Goal: Task Accomplishment & Management: Use online tool/utility

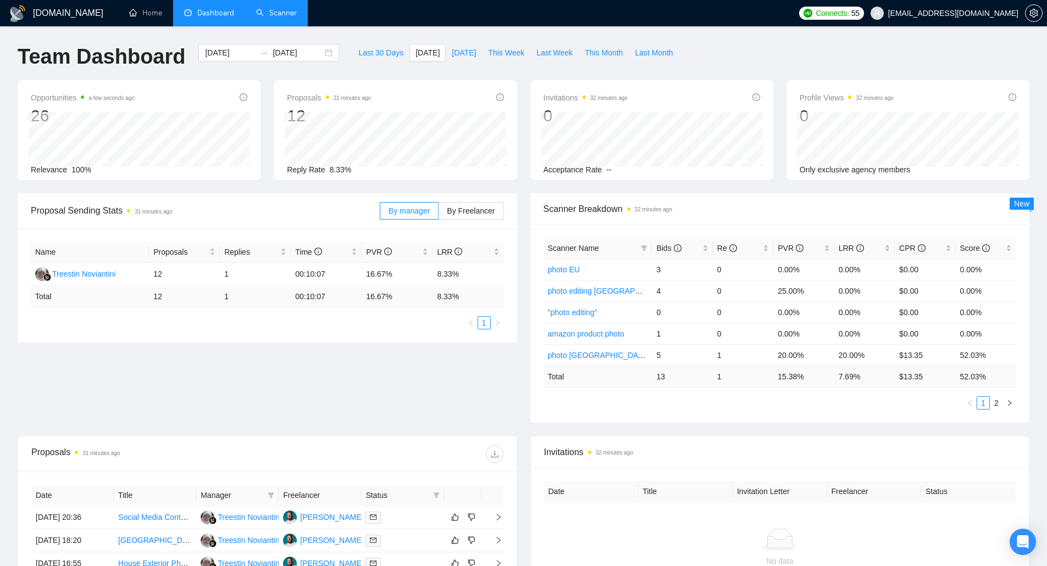
click at [293, 9] on link "Scanner" at bounding box center [276, 12] width 41 height 9
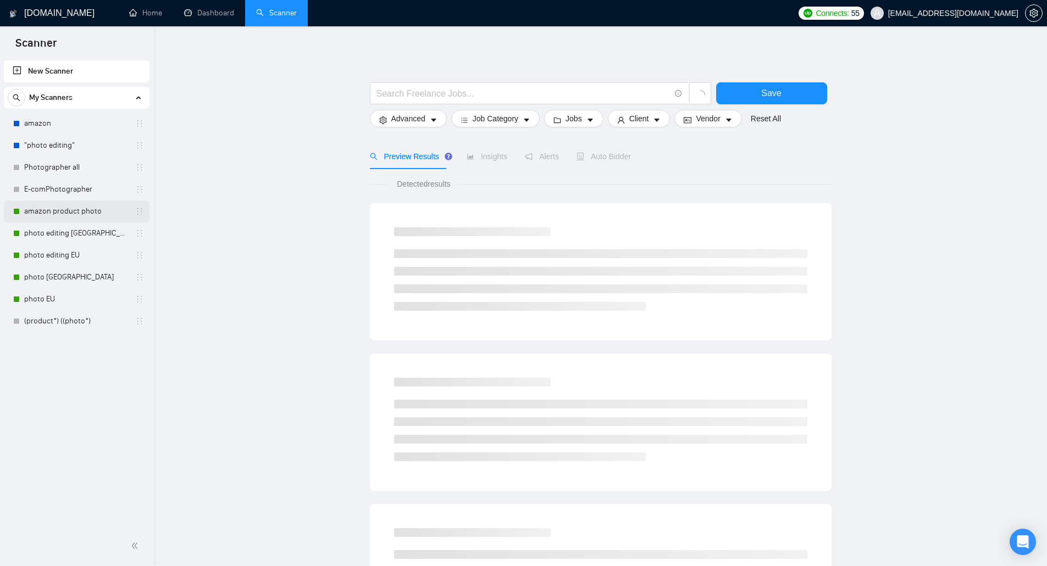
click at [70, 216] on link "amazon product photo" at bounding box center [76, 212] width 104 height 22
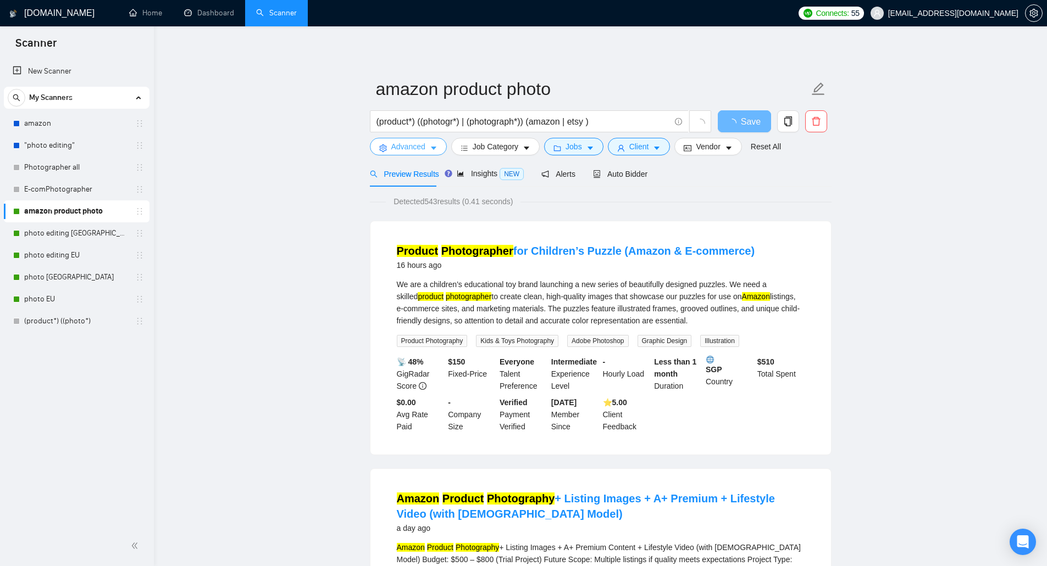
click at [406, 149] on span "Advanced" at bounding box center [408, 147] width 34 height 12
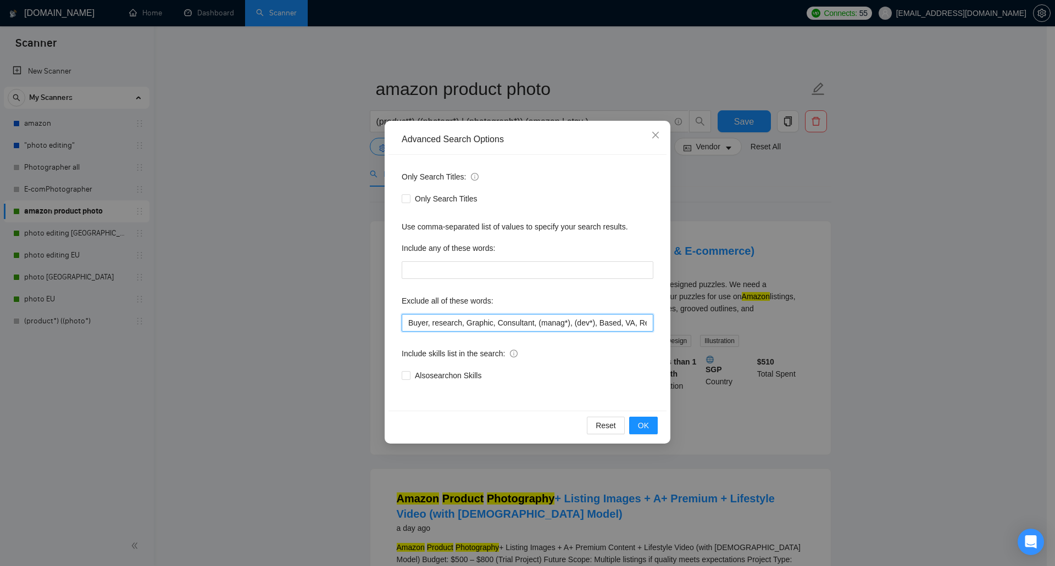
drag, startPoint x: 584, startPoint y: 325, endPoint x: 630, endPoint y: 325, distance: 45.6
click at [630, 325] on input "Buyer, research, Graphic, Consultant, (manag*), (dev*), Based, VA, Removal, 3D …" at bounding box center [528, 323] width 252 height 18
click at [599, 321] on input "Buyer, research, Graphic, Consultant, (manag*), (dev*), Based, VA, Removal, 3D …" at bounding box center [528, 323] width 252 height 18
drag, startPoint x: 611, startPoint y: 321, endPoint x: 594, endPoint y: 324, distance: 17.3
click at [594, 324] on input "Buyer, research, Graphic, Consultant, (manag*), (dev*), Based, VA, Removal, 3D …" at bounding box center [528, 323] width 252 height 18
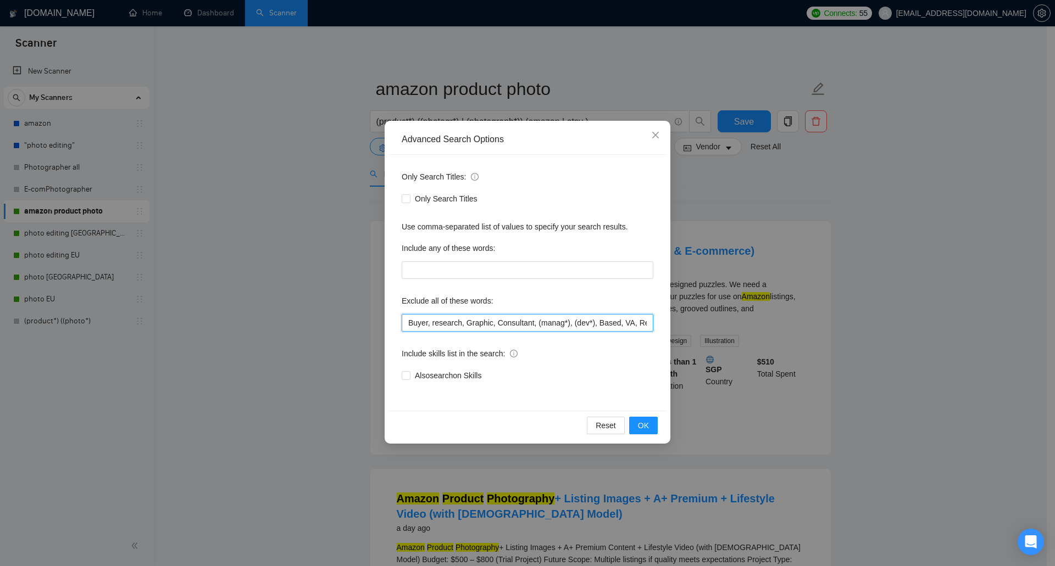
click at [592, 324] on input "Buyer, research, Graphic, Consultant, (manag*), (dev*), Based, VA, Removal, 3D …" at bounding box center [528, 323] width 252 height 18
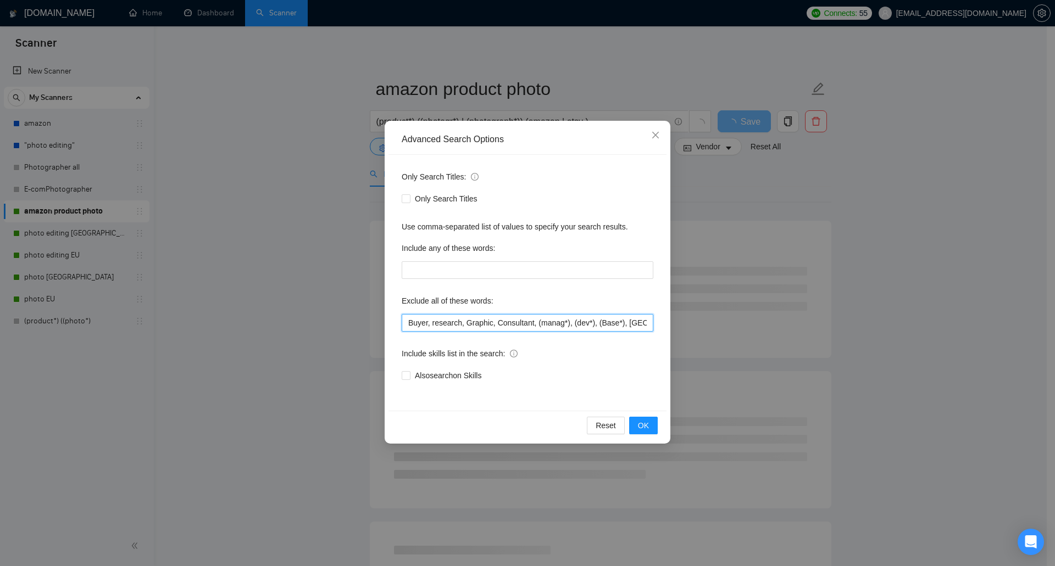
drag, startPoint x: 616, startPoint y: 320, endPoint x: 593, endPoint y: 324, distance: 23.3
click at [593, 324] on input "Buyer, research, Graphic, Consultant, (manag*), (dev*), (Base*), [GEOGRAPHIC_DA…" at bounding box center [528, 323] width 252 height 18
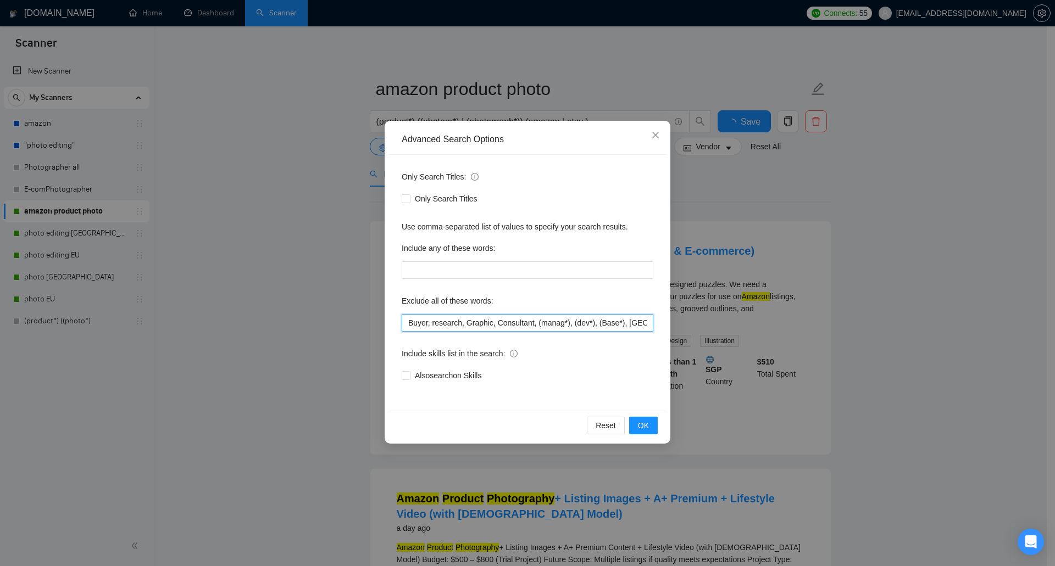
click at [595, 324] on input "Buyer, research, Graphic, Consultant, (manag*), (dev*), (Base*), [GEOGRAPHIC_DA…" at bounding box center [528, 323] width 252 height 18
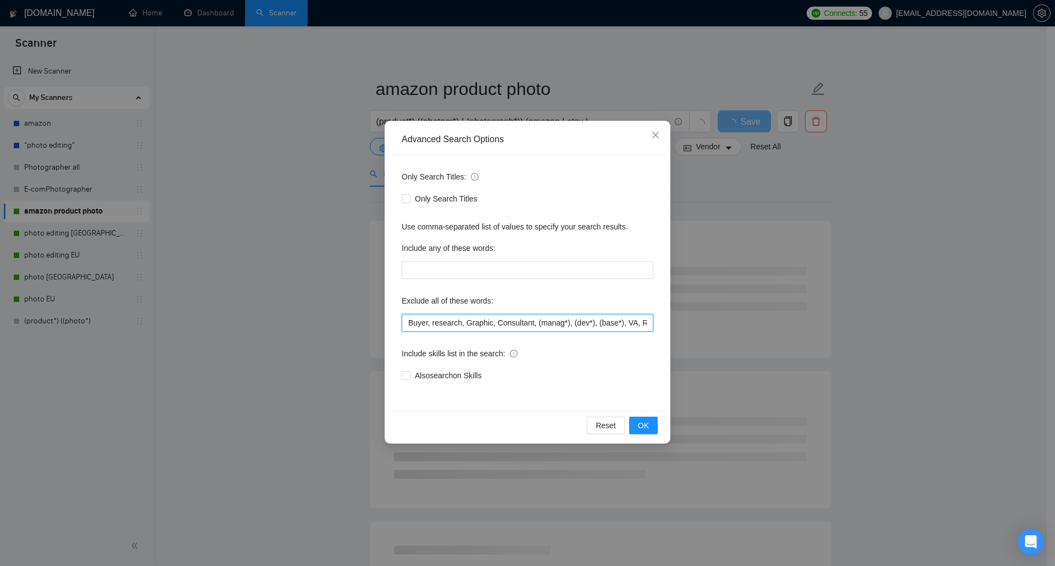
drag, startPoint x: 592, startPoint y: 325, endPoint x: 616, endPoint y: 322, distance: 23.7
click at [616, 322] on input "Buyer, research, Graphic, Consultant, (manag*), (dev*), (base*), VA, Removal, 3…" at bounding box center [528, 323] width 252 height 18
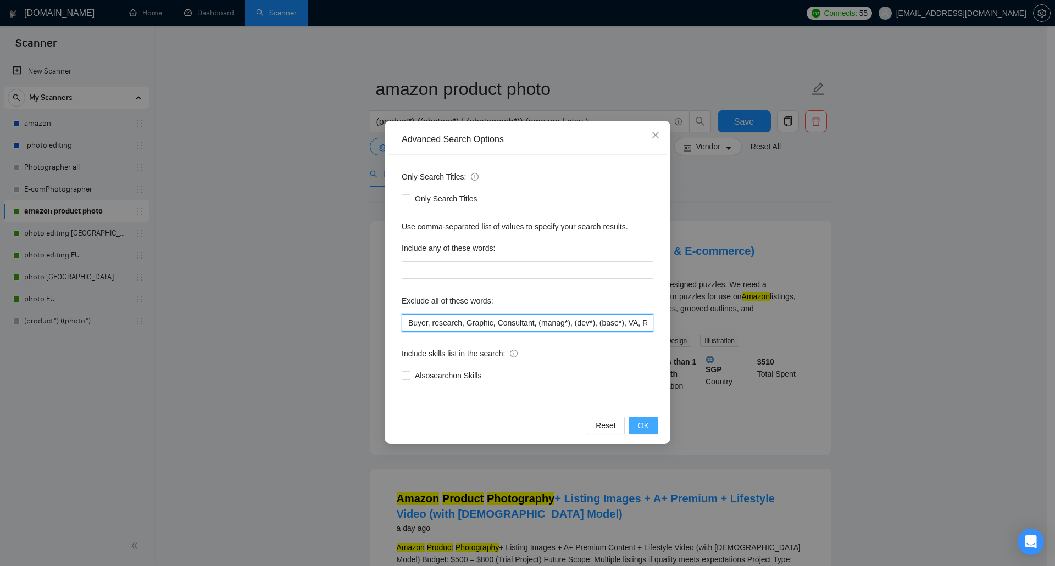
type input "Buyer, research, Graphic, Consultant, (manag*), (dev*), (base*), VA, Removal, 3…"
click at [646, 425] on span "OK" at bounding box center [643, 426] width 11 height 12
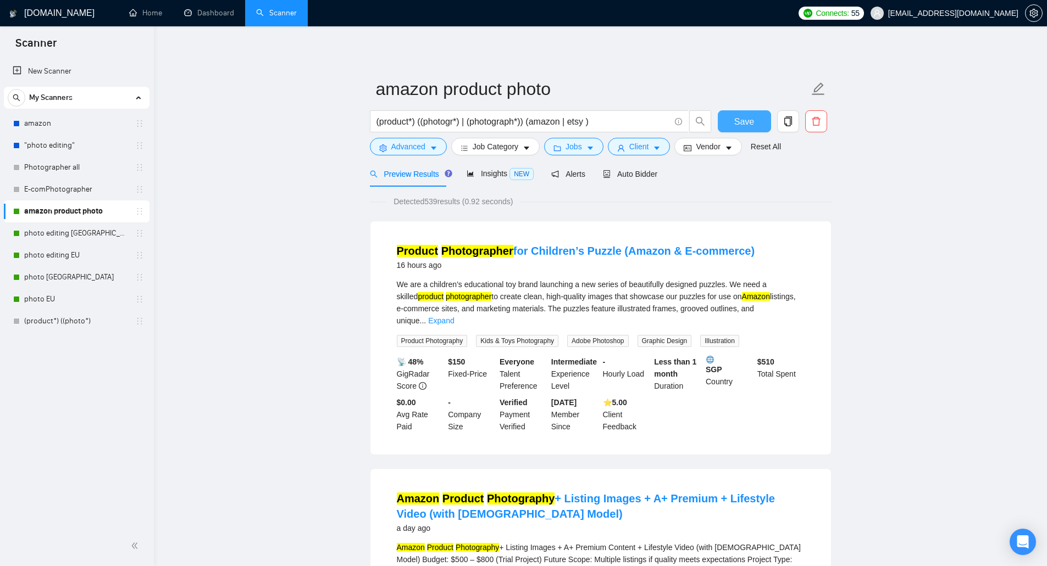
click at [743, 122] on span "Save" at bounding box center [744, 122] width 20 height 14
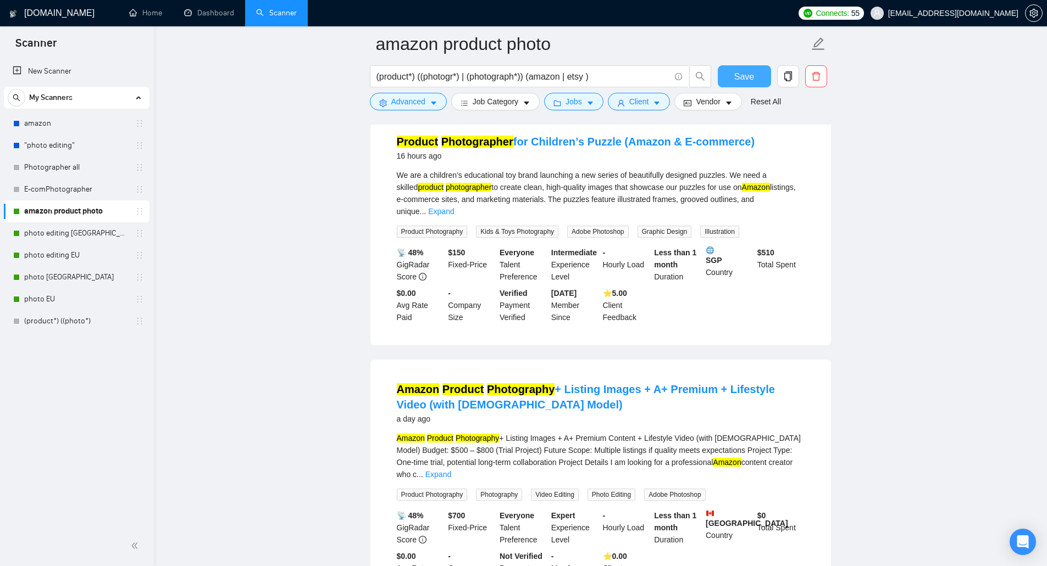
scroll to position [165, 0]
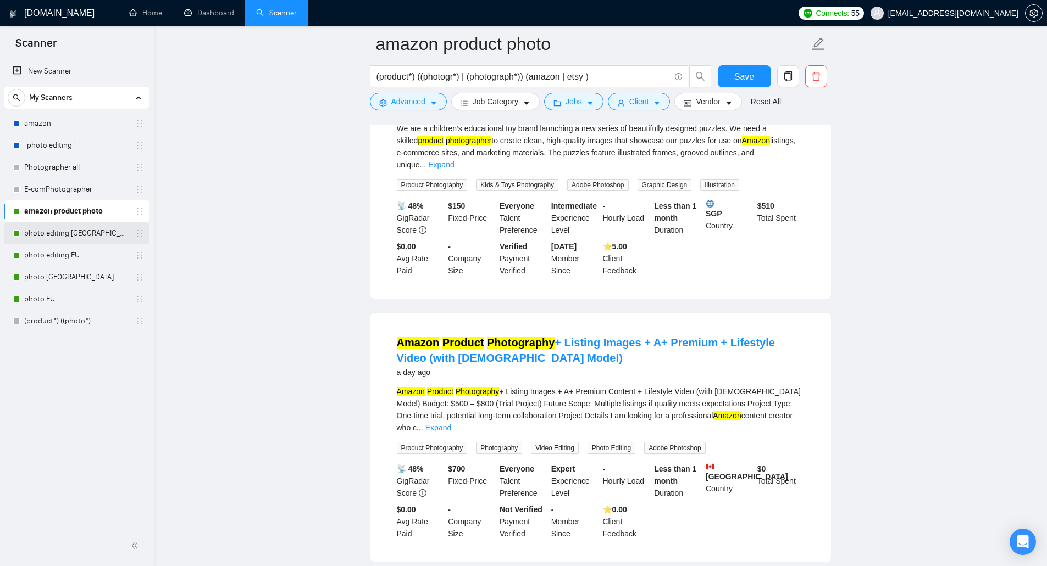
click at [62, 226] on link "photo editing [GEOGRAPHIC_DATA]" at bounding box center [76, 233] width 104 height 22
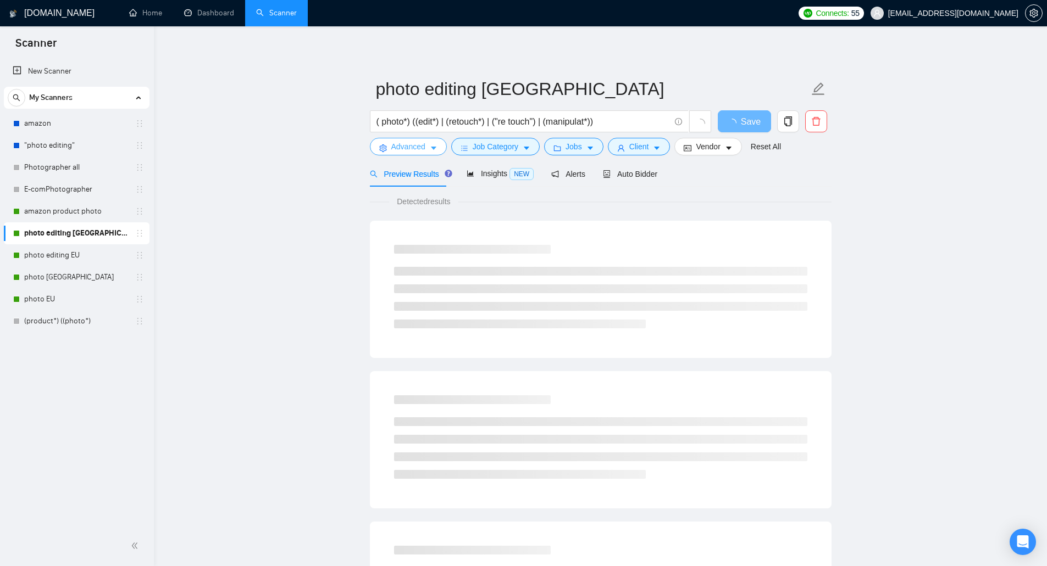
click at [408, 146] on span "Advanced" at bounding box center [408, 147] width 34 height 12
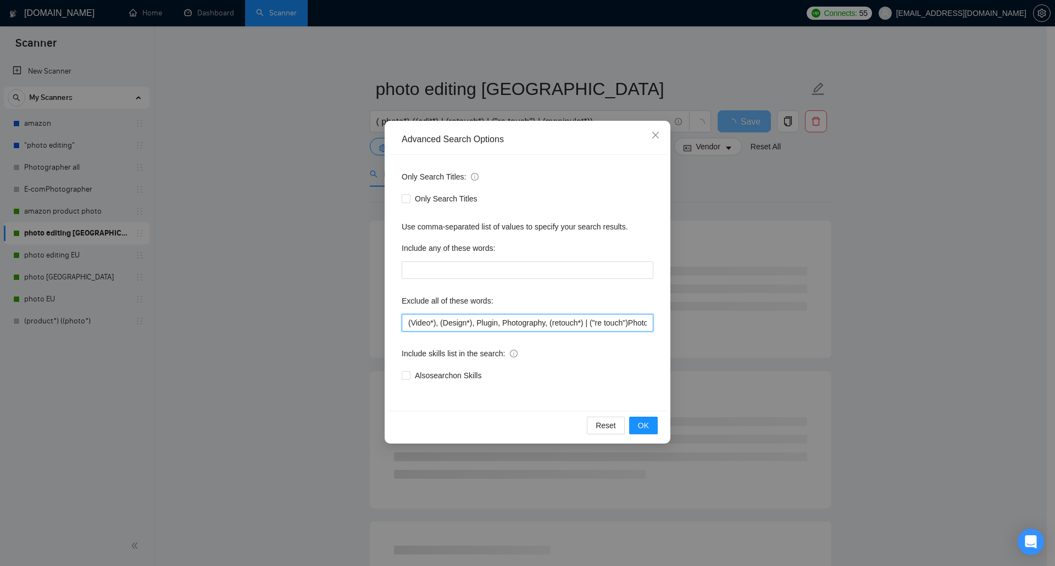
click at [605, 321] on input "(Video*), (Design*), Plugin, Photography, (retouch*) | ("re touch")Photographer…" at bounding box center [528, 323] width 252 height 18
drag, startPoint x: 660, startPoint y: 324, endPoint x: 675, endPoint y: 324, distance: 14.8
click at [675, 324] on div "Advanced Search Options Only Search Titles: Only Search Titles Use comma-separa…" at bounding box center [527, 283] width 1055 height 566
click at [630, 322] on input "(Video*), (Design*), Plugin, Photography, (retouch*) | ("re touch")Photographer…" at bounding box center [528, 323] width 252 height 18
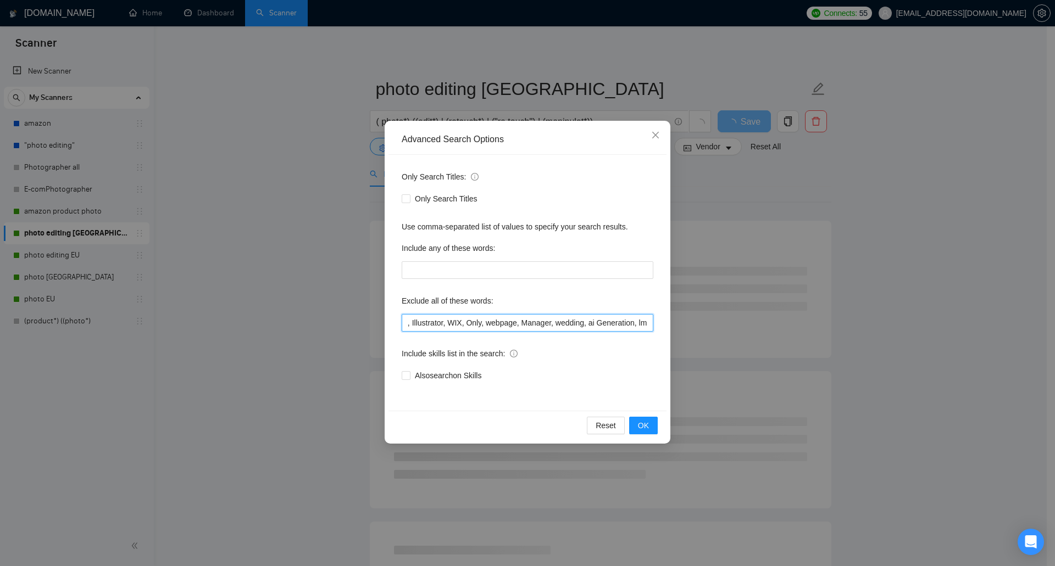
drag, startPoint x: 619, startPoint y: 323, endPoint x: 665, endPoint y: 325, distance: 46.7
click at [665, 325] on div "Only Search Titles: Only Search Titles Use comma-separated list of values to sp…" at bounding box center [527, 283] width 278 height 256
click at [641, 325] on input "(Video*), (Design*), Plugin, Photography, (retouch*) | ("re touch")Photographer…" at bounding box center [528, 323] width 252 height 18
click at [648, 324] on input "(Video*), (Design*), Plugin, Photography, (retouch*) | ("re touch")Photographer…" at bounding box center [528, 323] width 252 height 18
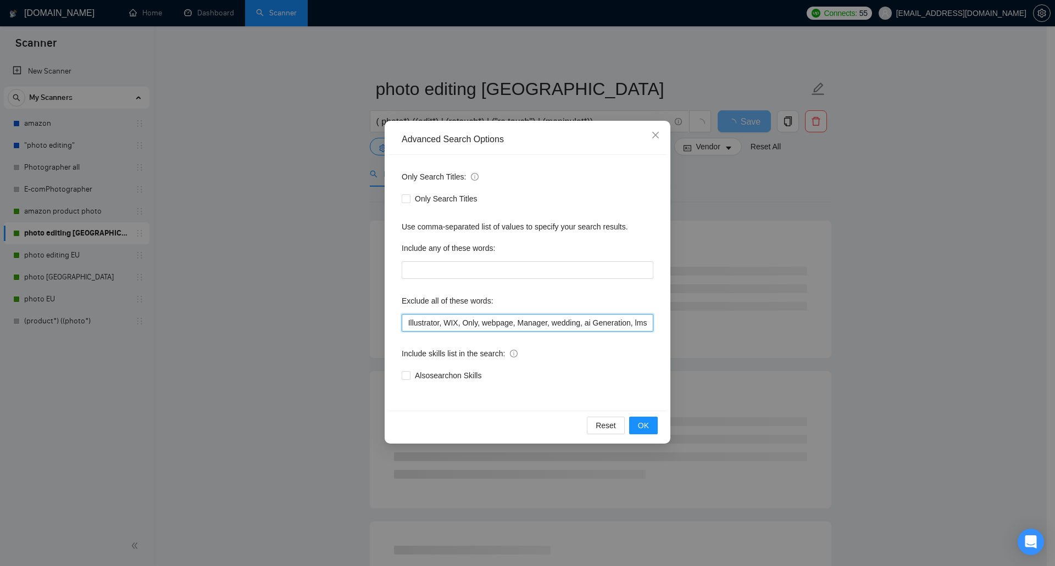
paste input "(base*)"
type input "(Video*), (Design*), Plugin, Photography, (retouch*) | ("re touch")Photographer…"
click at [642, 422] on span "OK" at bounding box center [643, 426] width 11 height 12
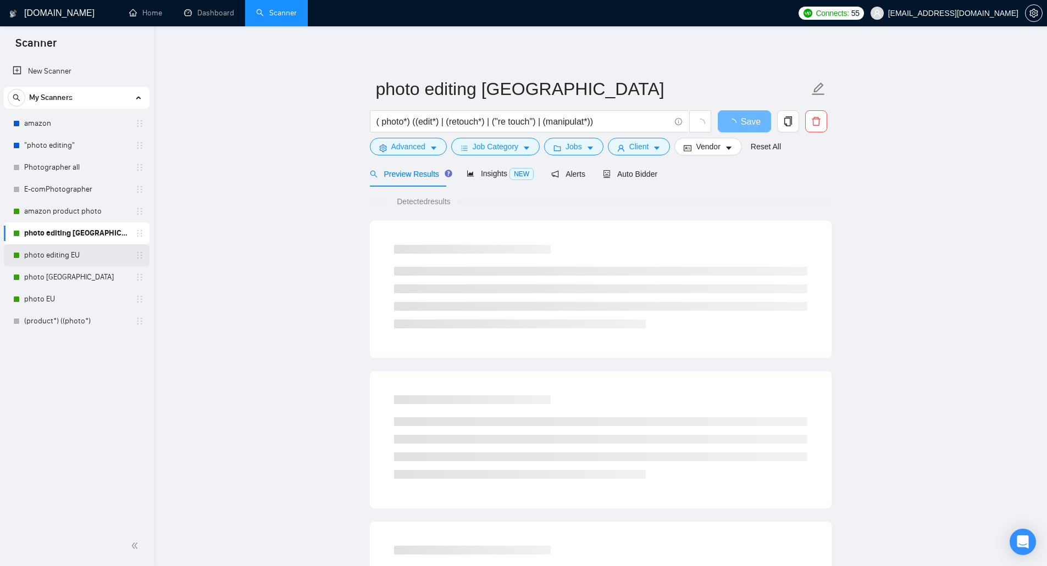
click at [73, 254] on link "photo editing EU" at bounding box center [76, 255] width 104 height 22
click at [82, 234] on link "photo editing [GEOGRAPHIC_DATA]" at bounding box center [76, 233] width 104 height 22
click at [391, 146] on span "Advanced" at bounding box center [408, 147] width 34 height 12
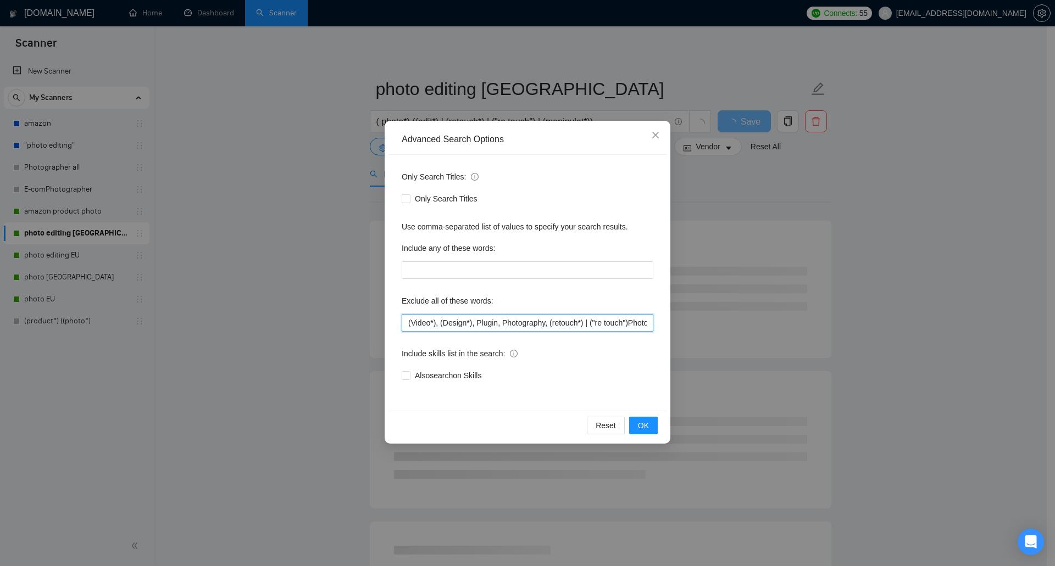
click at [592, 327] on input "(Video*), (Design*), Plugin, Photography, (retouch*) | ("re touch")Photographer…" at bounding box center [528, 323] width 252 height 18
drag, startPoint x: 613, startPoint y: 321, endPoint x: 702, endPoint y: 320, distance: 89.0
click at [702, 320] on div "Advanced Search Options Only Search Titles: Only Search Titles Use comma-separa…" at bounding box center [527, 283] width 1055 height 566
click at [643, 324] on input "(Video*), (Design*), Plugin, Photography, (retouch*) | ("re touch")Photographer…" at bounding box center [528, 323] width 252 height 18
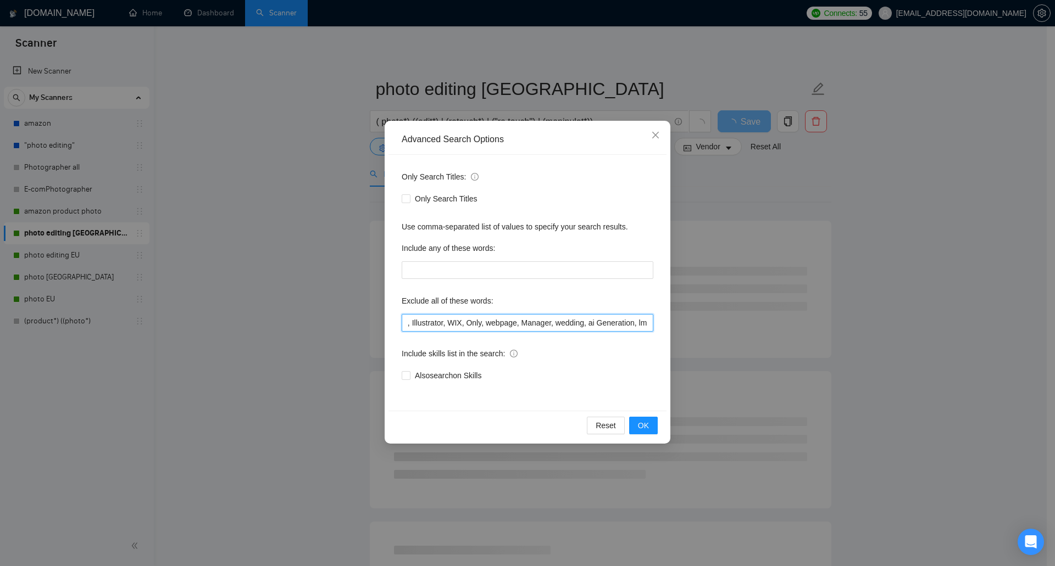
click at [647, 324] on input "(Video*), (Design*), Plugin, Photography, (retouch*) | ("re touch")Photographer…" at bounding box center [528, 323] width 252 height 18
paste input "(base*)"
type input "(Video*), (Design*), Plugin, Photography, (retouch*) | ("re touch")Photographer…"
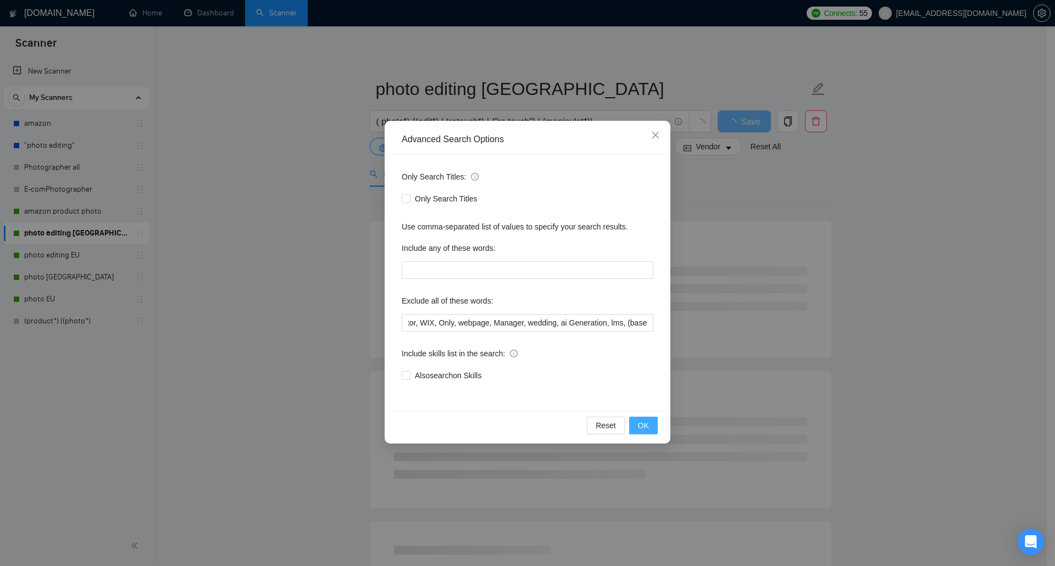
click at [639, 421] on span "OK" at bounding box center [643, 426] width 11 height 12
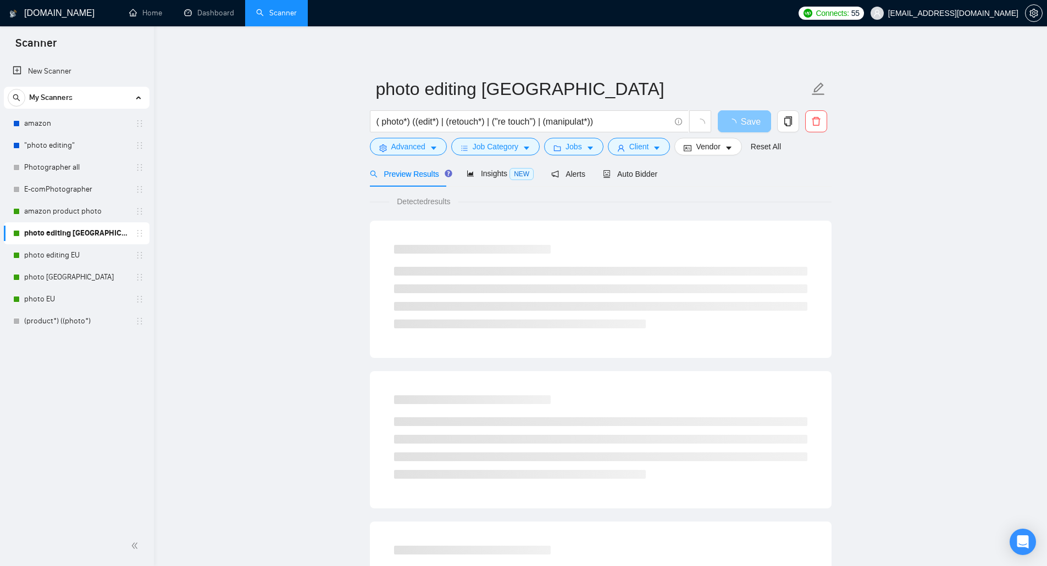
click at [743, 121] on span "Save" at bounding box center [751, 122] width 20 height 14
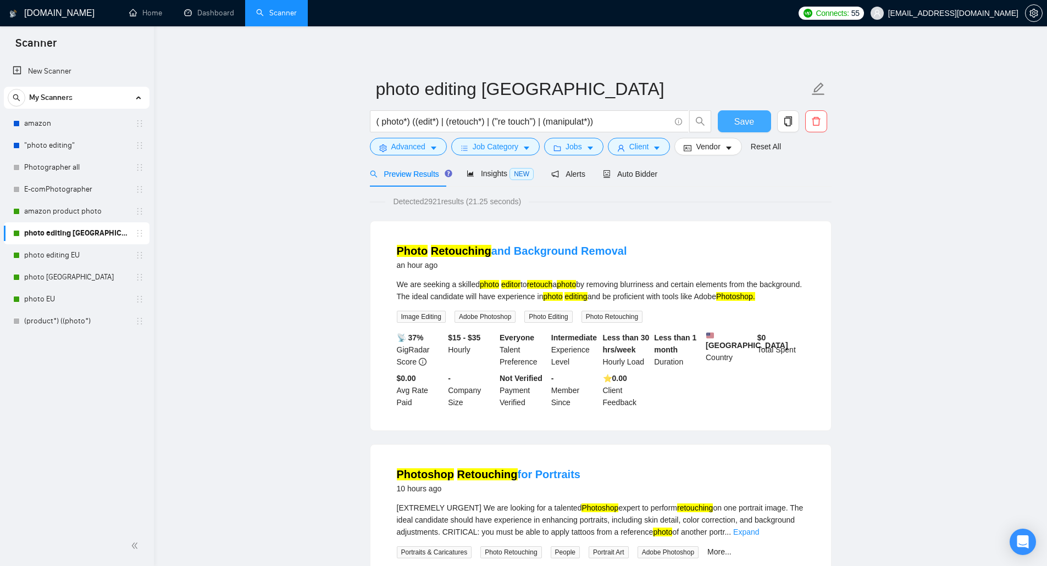
click at [730, 114] on button "Save" at bounding box center [743, 121] width 53 height 22
click at [82, 277] on link "photo [GEOGRAPHIC_DATA]" at bounding box center [76, 277] width 104 height 22
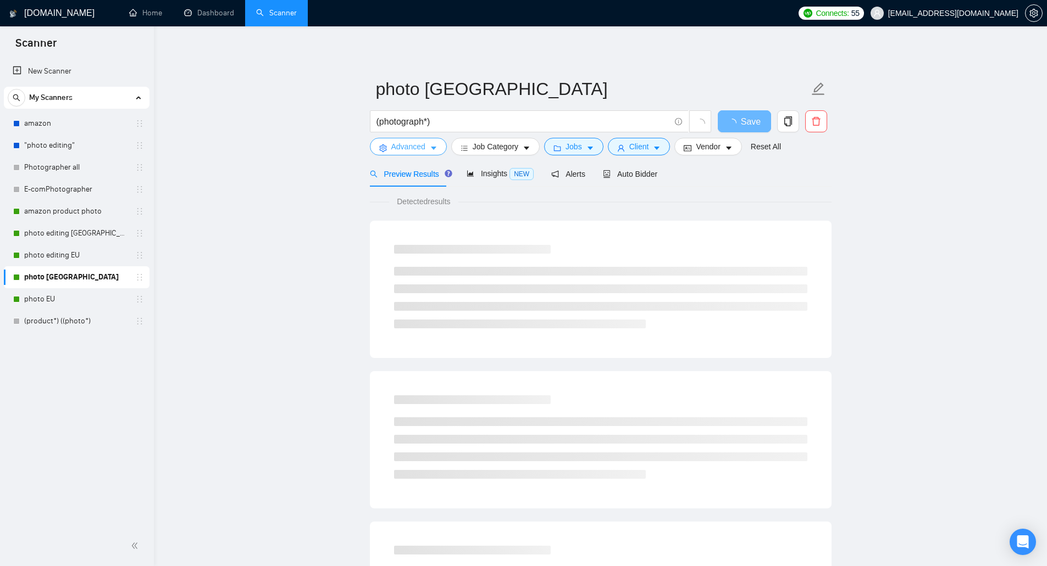
click at [408, 147] on span "Advanced" at bounding box center [408, 147] width 34 height 12
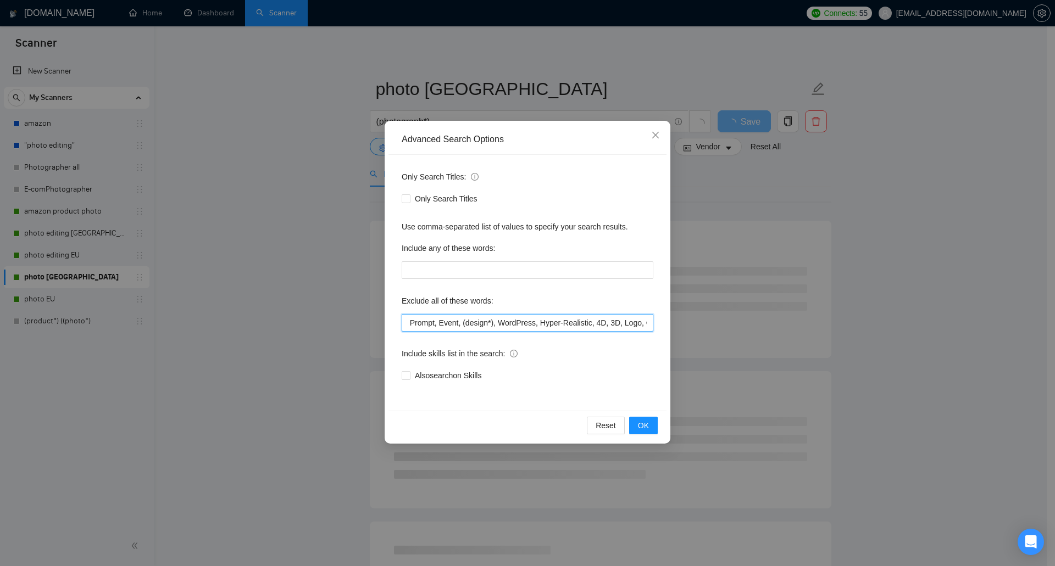
scroll to position [0, 253]
drag, startPoint x: 491, startPoint y: 322, endPoint x: 661, endPoint y: 319, distance: 170.3
click at [661, 319] on div "Only Search Titles: Only Search Titles Use comma-separated list of values to sp…" at bounding box center [527, 283] width 278 height 256
click at [632, 319] on input "(Writ*), Location, PHP, illustrator, Based, Support, Trip, party, Prompt, Event…" at bounding box center [528, 323] width 252 height 18
click at [648, 320] on input "(Writ*), Location, PHP, illustrator, Based, Support, Trip, party, Prompt, Event…" at bounding box center [528, 323] width 252 height 18
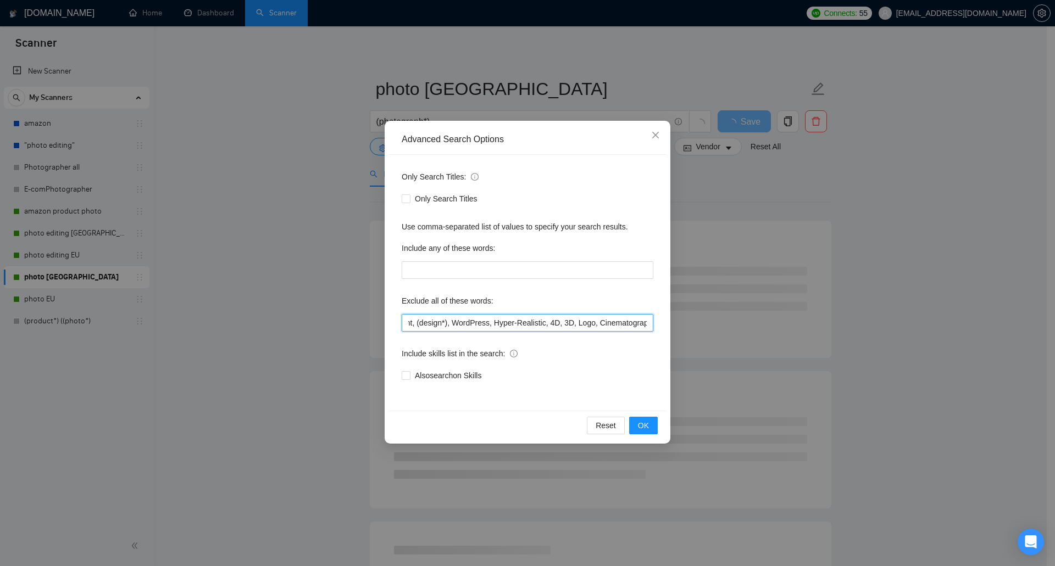
scroll to position [0, 255]
paste input "(base*)"
click at [633, 429] on button "OK" at bounding box center [643, 426] width 29 height 18
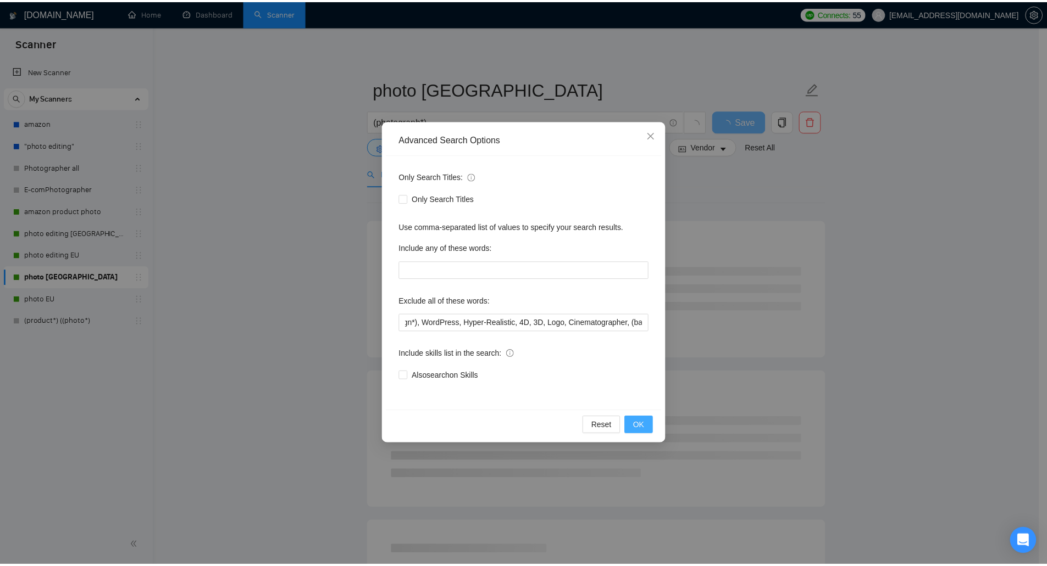
scroll to position [0, 0]
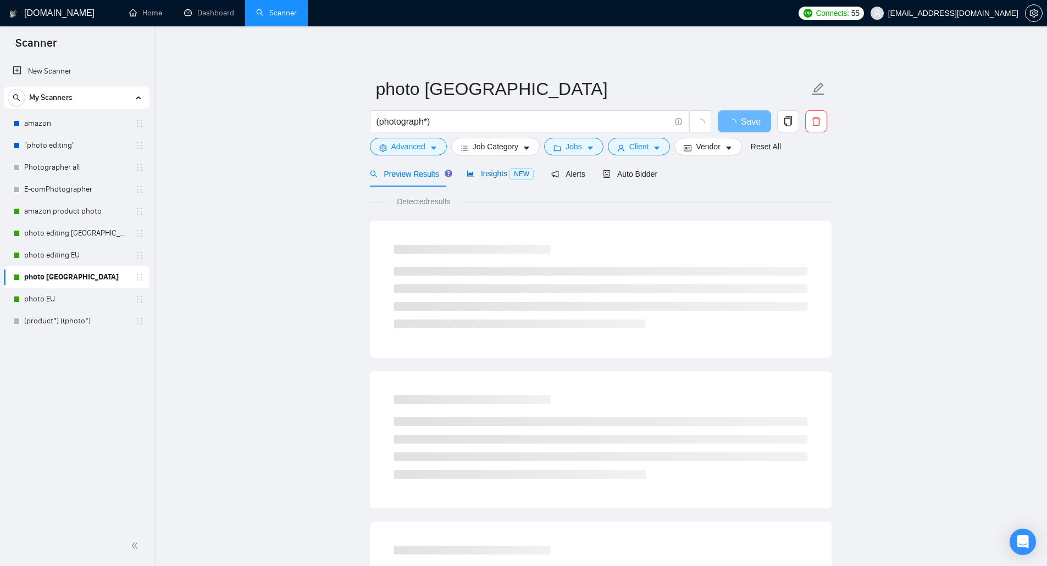
click at [502, 171] on span "Insights NEW" at bounding box center [499, 173] width 67 height 9
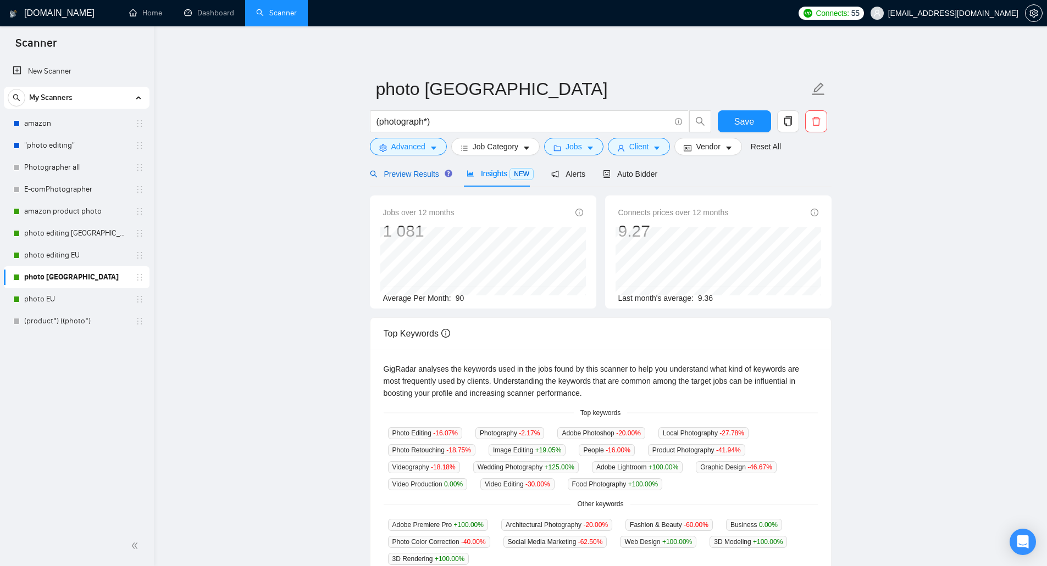
click at [412, 170] on span "Preview Results" at bounding box center [409, 174] width 79 height 9
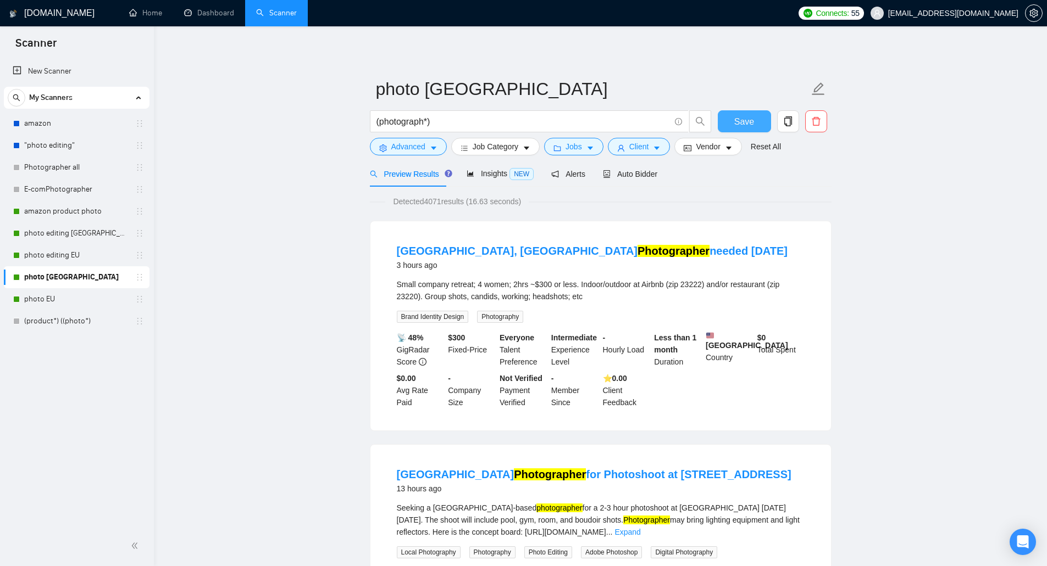
click at [737, 116] on span "Save" at bounding box center [744, 122] width 20 height 14
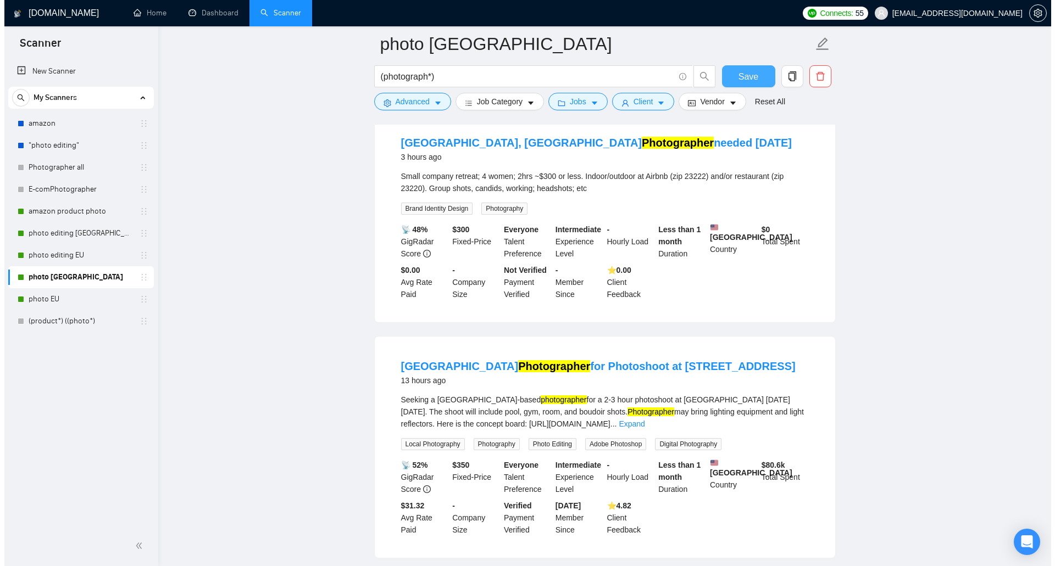
scroll to position [165, 0]
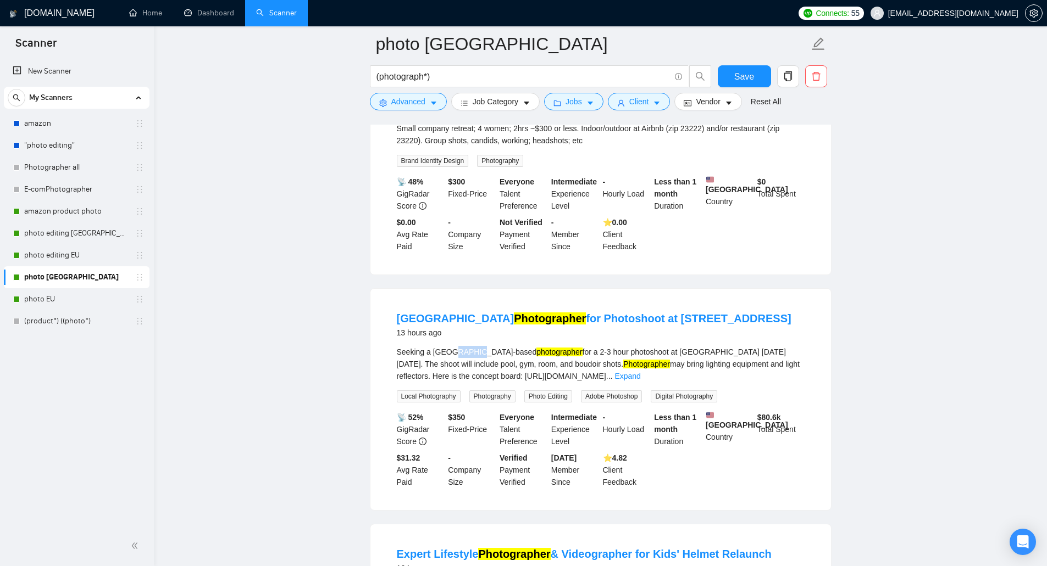
drag, startPoint x: 475, startPoint y: 360, endPoint x: 454, endPoint y: 361, distance: 20.9
click at [454, 361] on div "Seeking a [GEOGRAPHIC_DATA][DEMOGRAPHIC_DATA] photographer for a 2-3 hour photo…" at bounding box center [601, 364] width 408 height 36
copy div "-based"
click at [411, 109] on button "Advanced" at bounding box center [408, 102] width 77 height 18
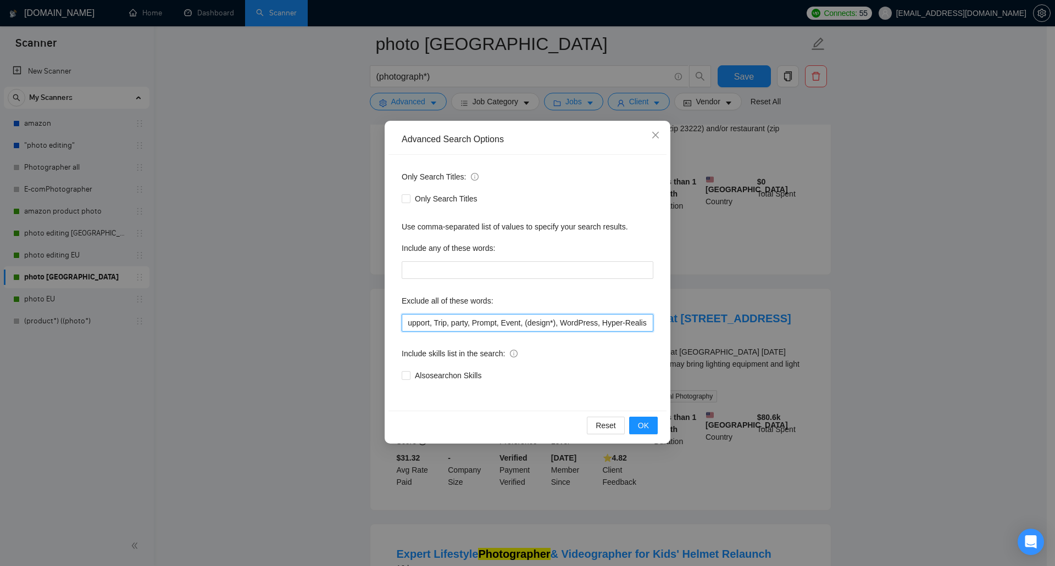
scroll to position [0, 281]
drag, startPoint x: 583, startPoint y: 322, endPoint x: 710, endPoint y: 317, distance: 127.5
click at [710, 317] on div "Advanced Search Options Only Search Titles: Only Search Titles Use comma-separa…" at bounding box center [527, 283] width 1055 height 566
click at [648, 322] on input "(Writ*), Location, PHP, illustrator, Based, Support, Trip, party, Prompt, Event…" at bounding box center [528, 323] width 252 height 18
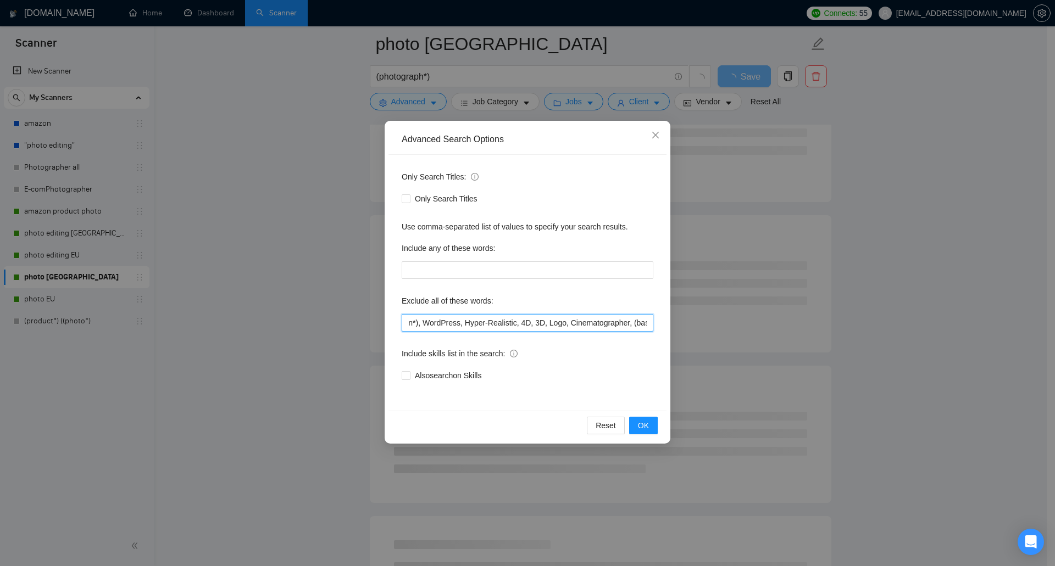
scroll to position [0, 287]
paste input "-based"
click at [646, 420] on span "OK" at bounding box center [643, 426] width 11 height 12
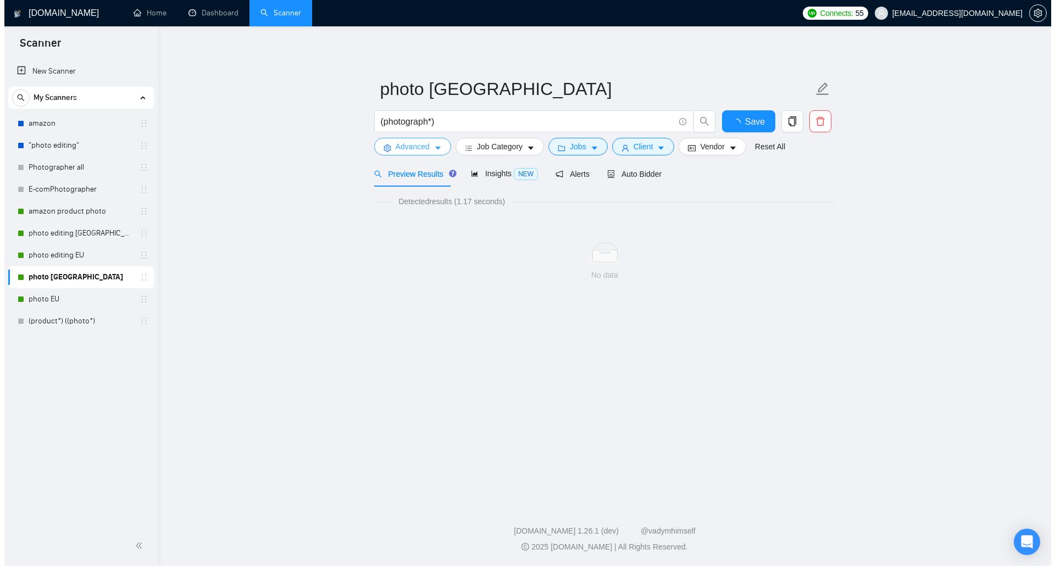
scroll to position [0, 0]
click at [424, 149] on span "Advanced" at bounding box center [412, 147] width 34 height 12
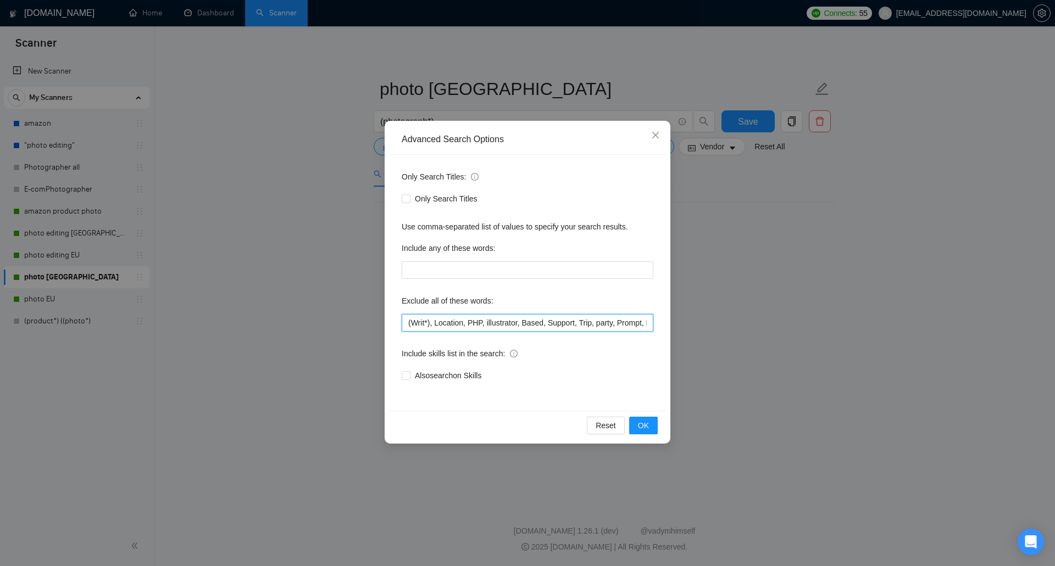
click at [547, 319] on input "(Writ*), Location, PHP, illustrator, Based, Support, Trip, party, Prompt, Event…" at bounding box center [528, 323] width 252 height 18
drag, startPoint x: 576, startPoint y: 324, endPoint x: 721, endPoint y: 324, distance: 145.0
click at [721, 324] on div "Advanced Search Options Only Search Titles: Only Search Titles Use comma-separa…" at bounding box center [527, 283] width 1055 height 566
click at [636, 324] on input "(Writ*), Location, PHP, illustrator, Based, Support, Trip, party, Prompt, Event…" at bounding box center [528, 323] width 252 height 18
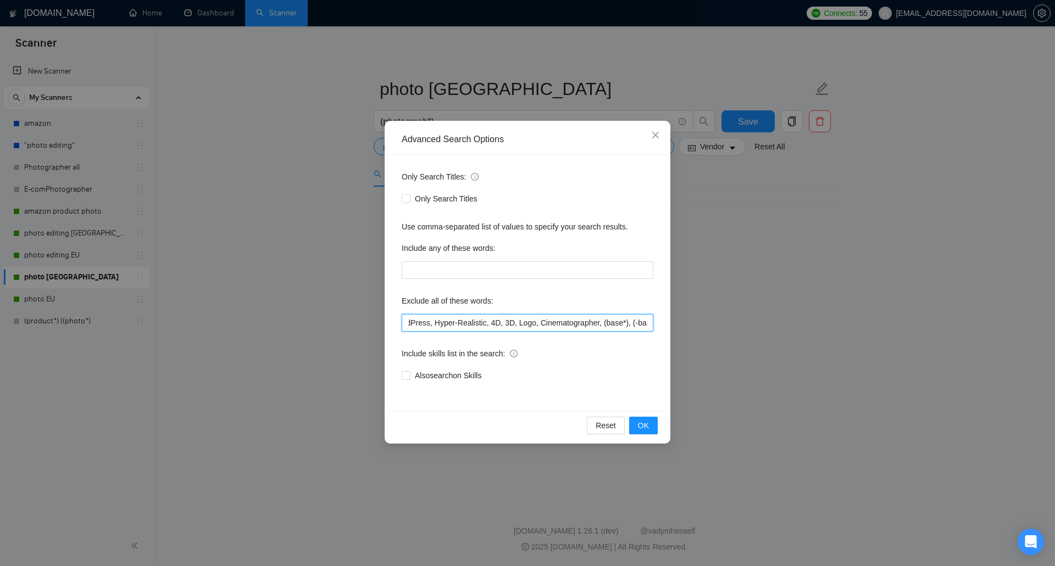
click at [619, 324] on input "(Writ*), Location, PHP, illustrator, Based, Support, Trip, party, Prompt, Event…" at bounding box center [528, 323] width 252 height 18
click at [624, 325] on input "(Writ*), Location, PHP, illustrator, Based, Support, Trip, party, Prompt, Event…" at bounding box center [528, 323] width 252 height 18
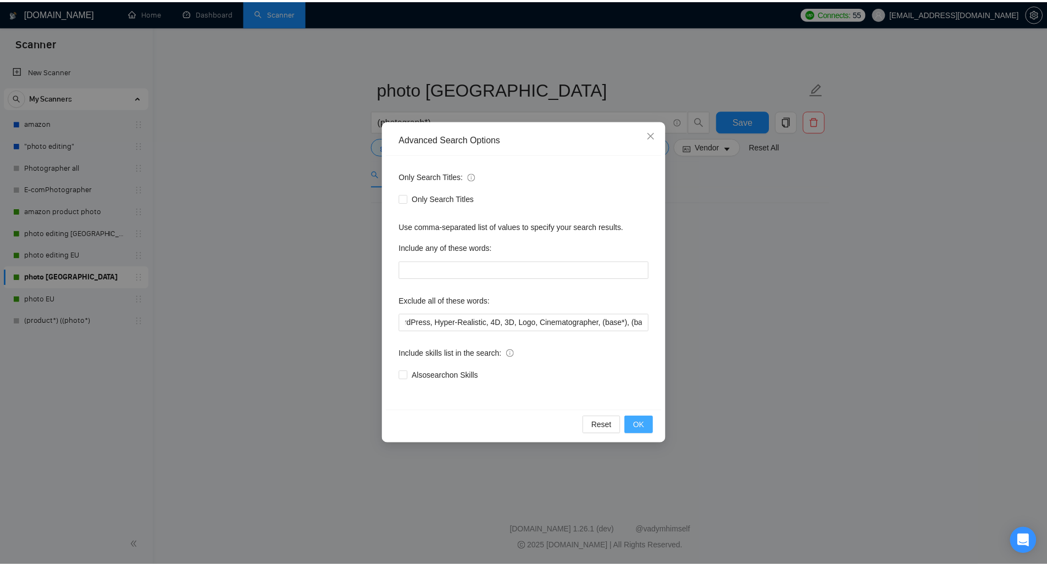
scroll to position [0, 0]
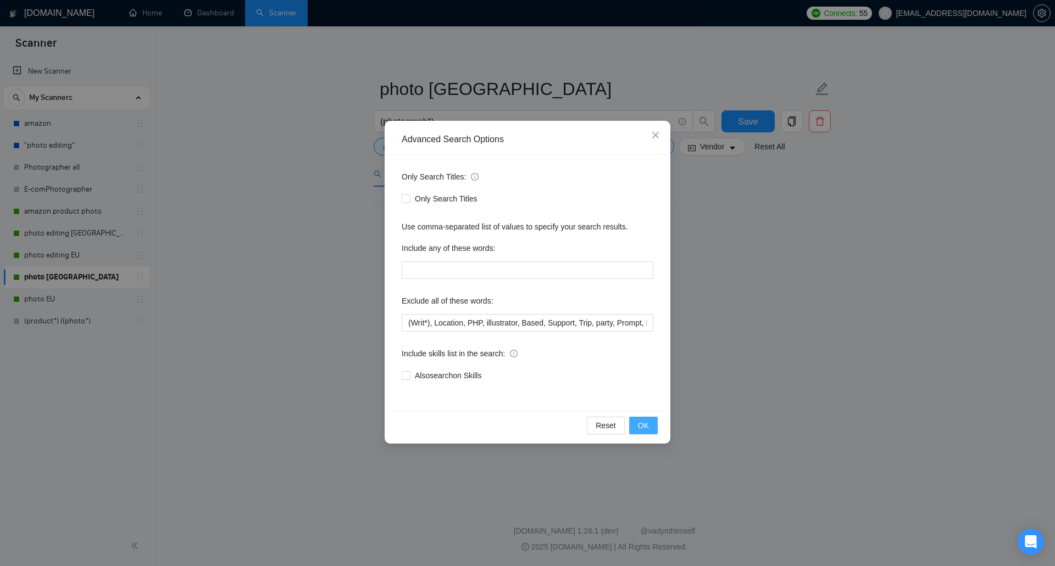
click at [647, 421] on span "OK" at bounding box center [643, 426] width 11 height 12
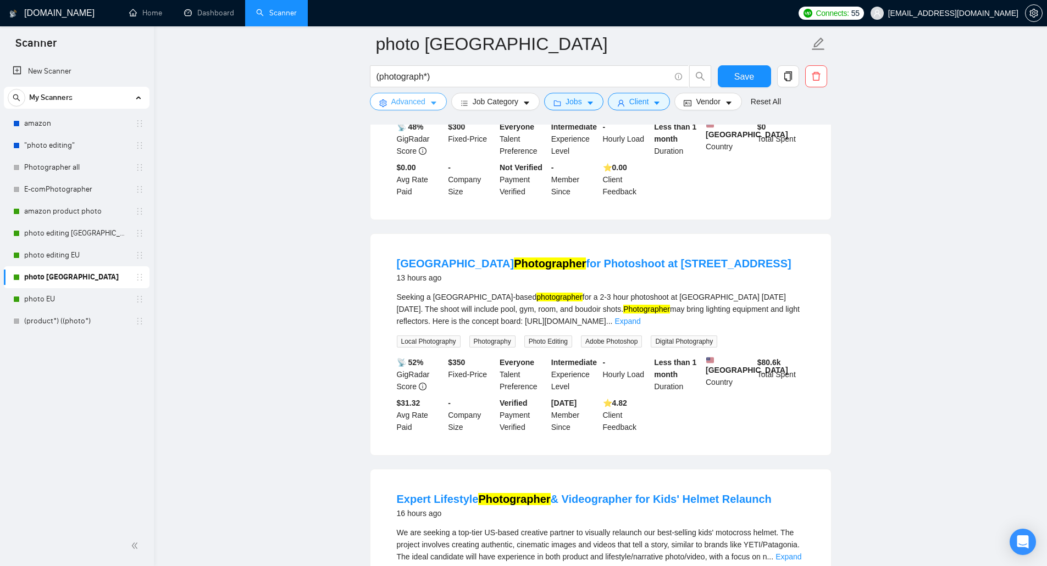
scroll to position [275, 0]
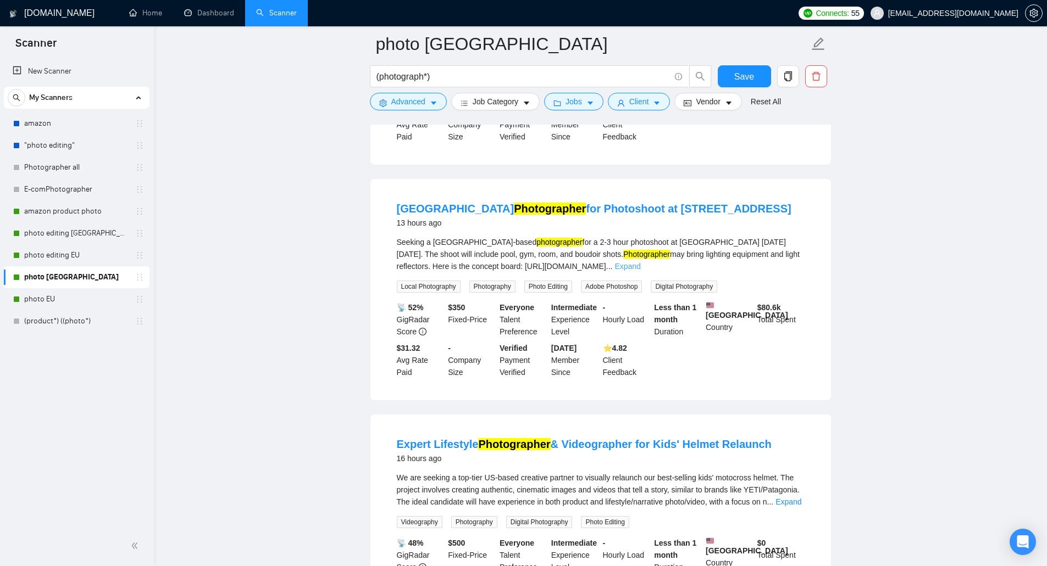
click at [640, 271] on link "Expand" at bounding box center [627, 266] width 26 height 9
drag, startPoint x: 399, startPoint y: 304, endPoint x: 415, endPoint y: 308, distance: 16.9
click at [415, 293] on span "Local Photography" at bounding box center [429, 287] width 64 height 12
copy span "Local"
click at [422, 100] on span "Advanced" at bounding box center [408, 102] width 34 height 12
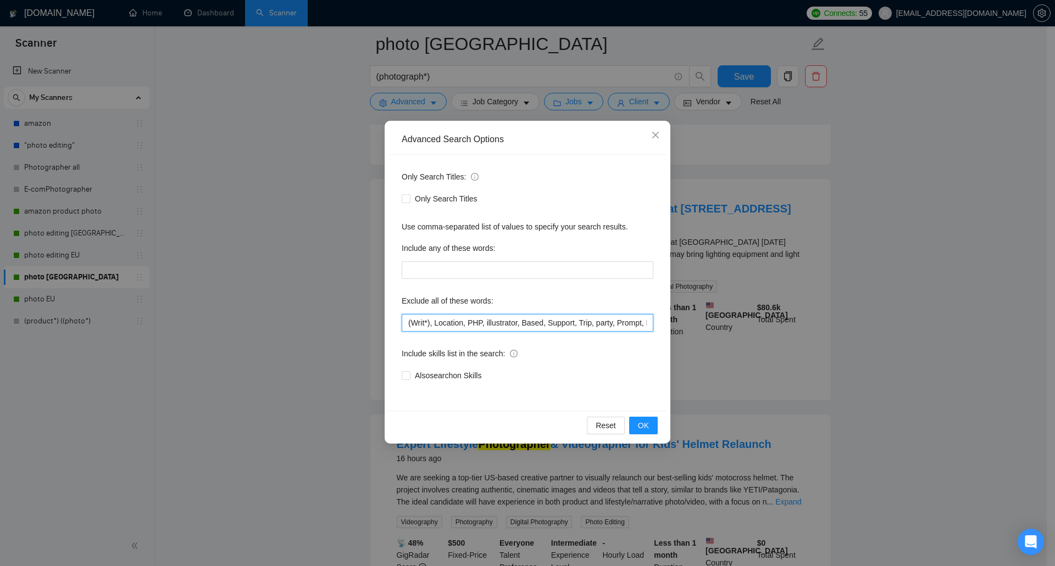
click at [461, 320] on input "(Writ*), Location, PHP, illustrator, Based, Support, Trip, party, Prompt, Event…" at bounding box center [528, 323] width 252 height 18
drag, startPoint x: 540, startPoint y: 327, endPoint x: 692, endPoint y: 326, distance: 152.2
click at [692, 326] on div "Advanced Search Options Only Search Titles: Only Search Titles Use comma-separa…" at bounding box center [527, 283] width 1055 height 566
click at [644, 327] on input "(Writ*), Location, PHP, illustrator, Based, Support, Trip, party, Prompt, Event…" at bounding box center [528, 323] width 252 height 18
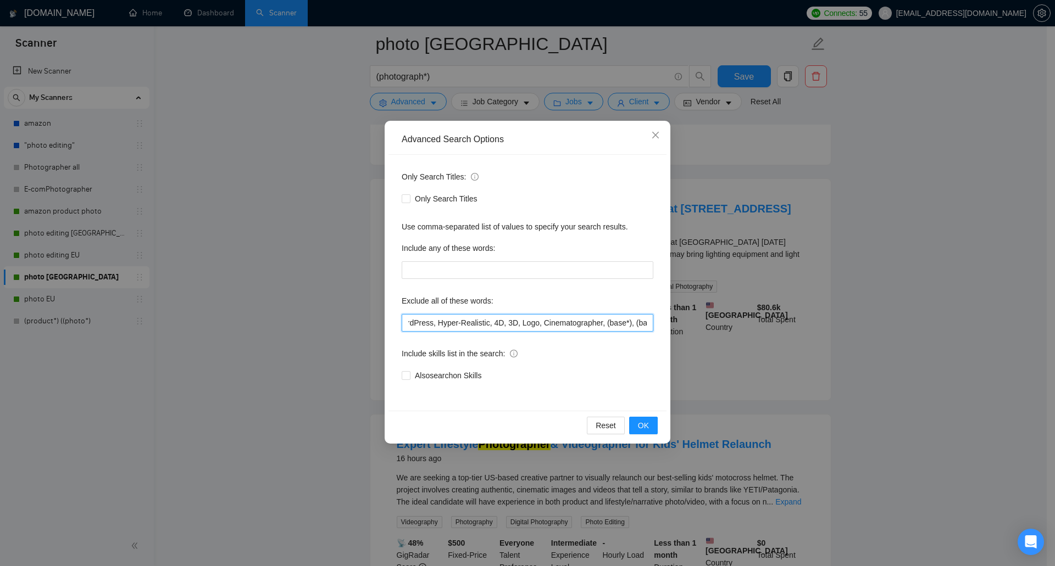
drag, startPoint x: 649, startPoint y: 324, endPoint x: 663, endPoint y: 321, distance: 14.5
click at [663, 321] on div "Only Search Titles: Only Search Titles Use comma-separated list of values to sp…" at bounding box center [527, 283] width 278 height 256
paste input "Local"
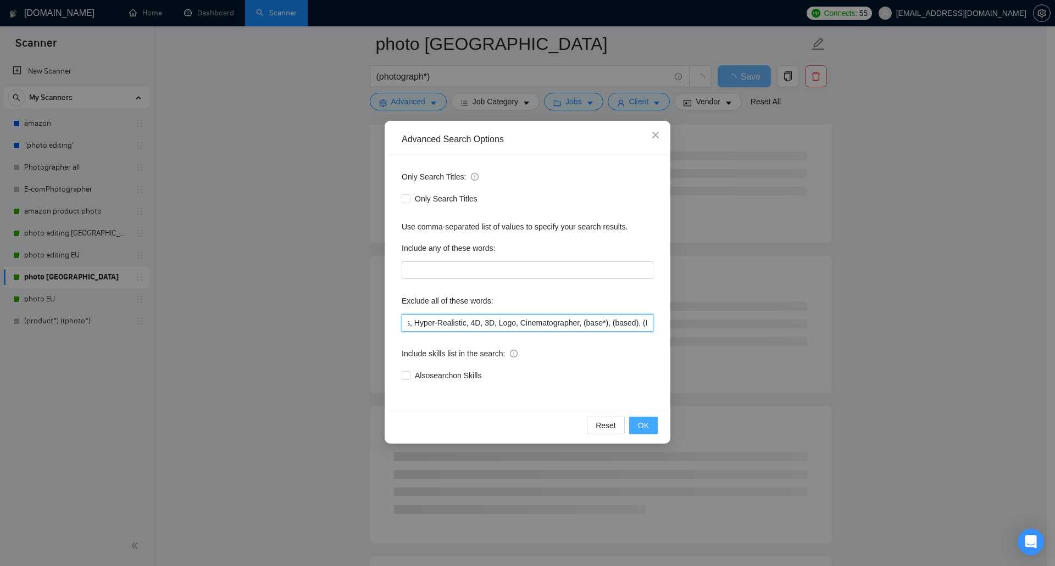
type input "(Writ*), Location, PHP, illustrator, Based, Support, Trip, party, Prompt, Event…"
click at [647, 430] on span "OK" at bounding box center [643, 426] width 11 height 12
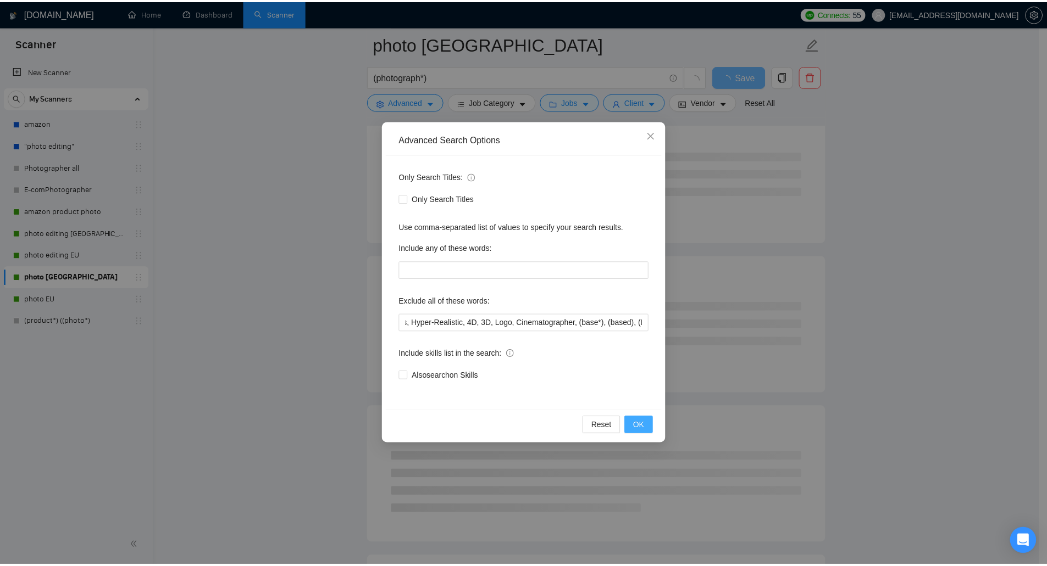
scroll to position [0, 0]
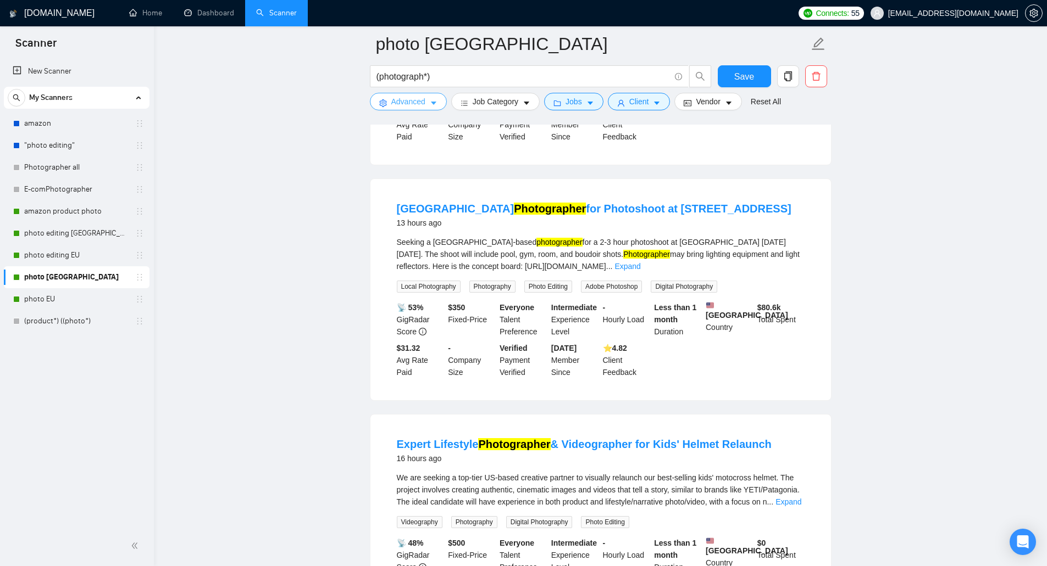
click at [399, 97] on span "Advanced" at bounding box center [408, 102] width 34 height 12
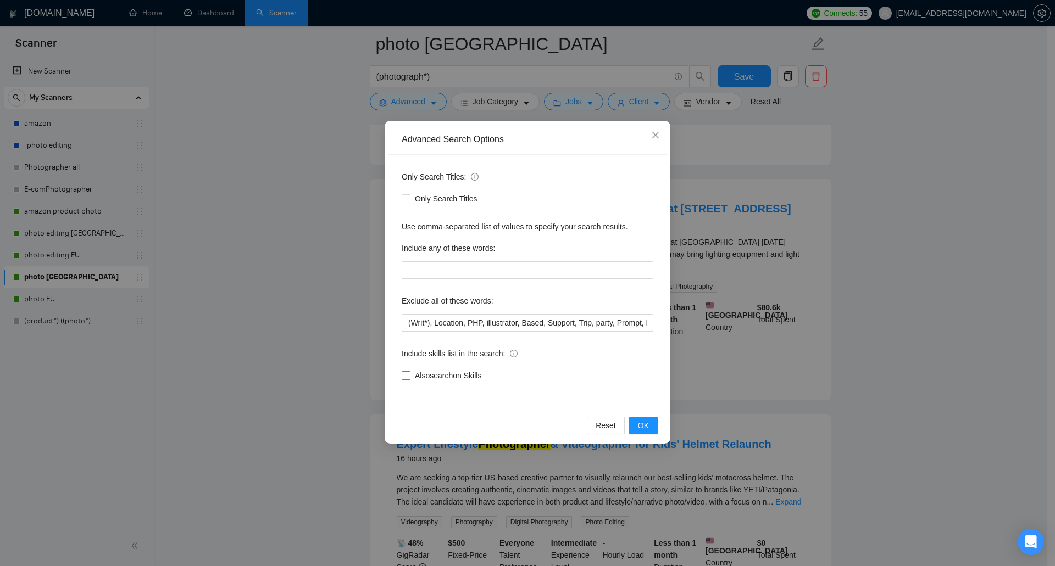
click at [420, 376] on span "Also search on Skills" at bounding box center [447, 376] width 75 height 12
click at [409, 376] on input "Also search on Skills" at bounding box center [406, 375] width 8 height 8
checkbox input "true"
click at [646, 422] on span "OK" at bounding box center [643, 426] width 11 height 12
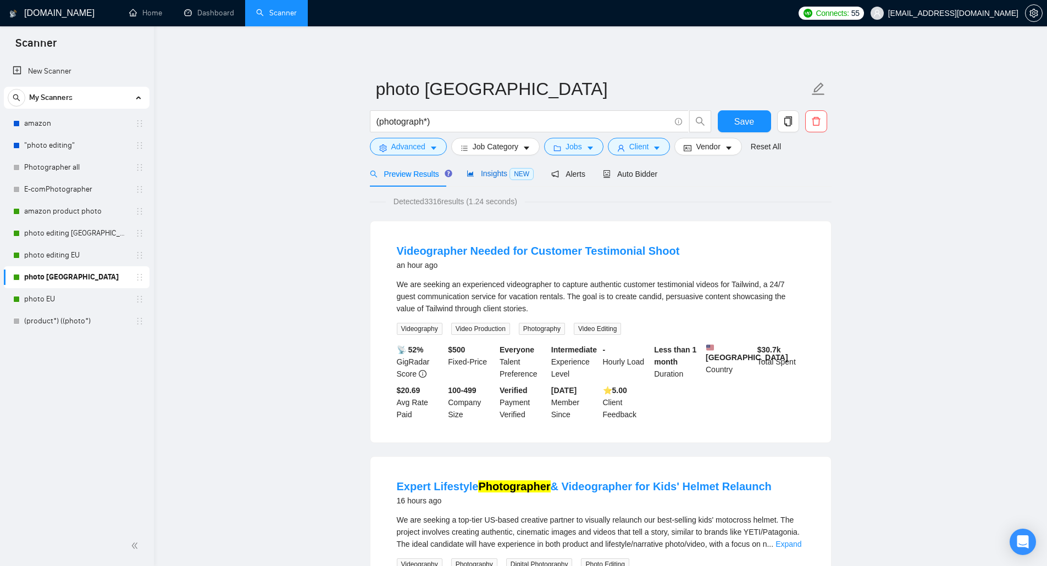
click at [510, 176] on span "NEW" at bounding box center [521, 174] width 24 height 12
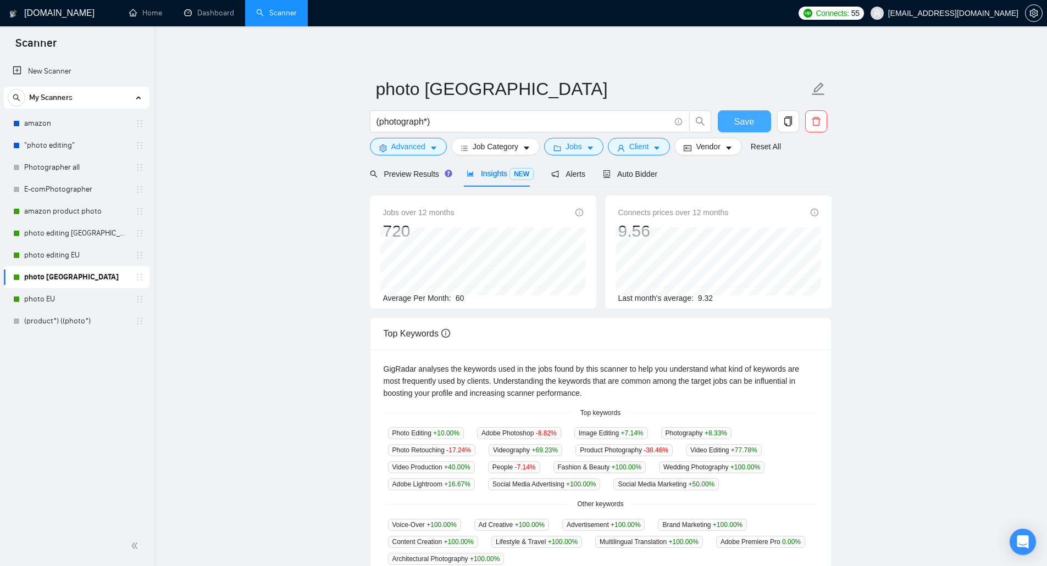
click at [740, 124] on span "Save" at bounding box center [744, 122] width 20 height 14
click at [80, 303] on link "photo EU" at bounding box center [76, 299] width 104 height 22
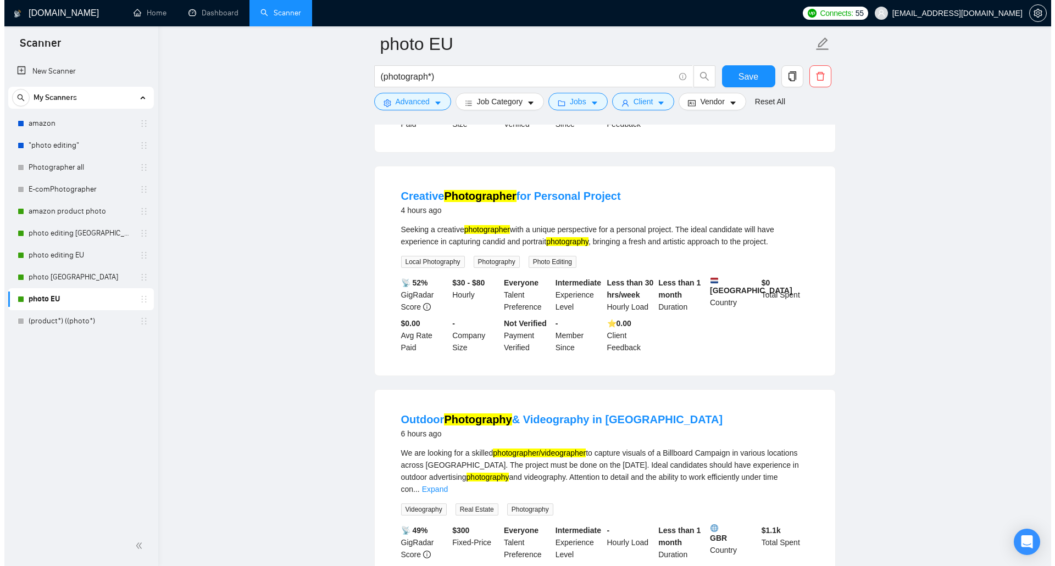
scroll to position [330, 0]
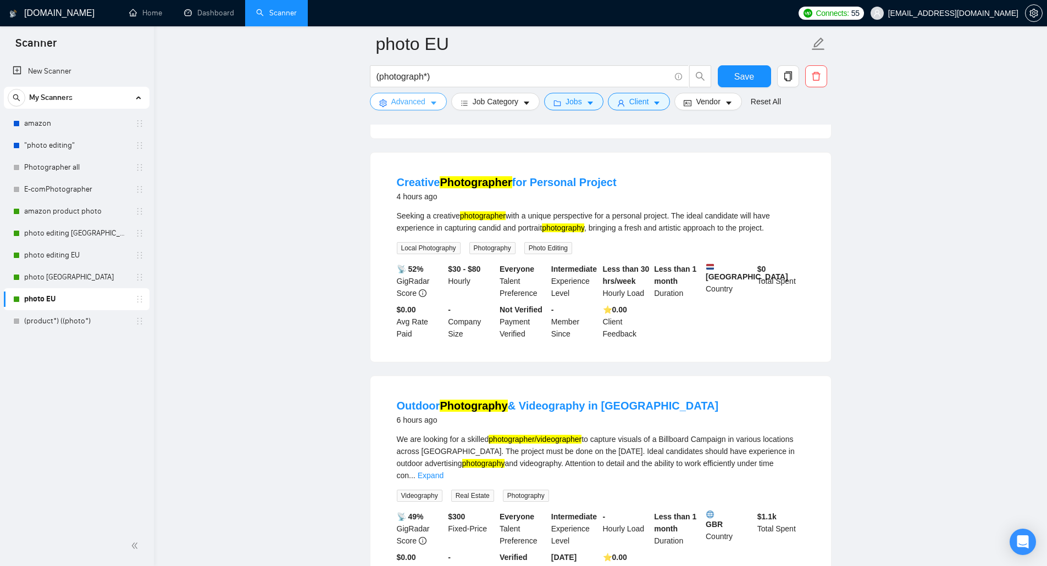
click at [397, 102] on span "Advanced" at bounding box center [408, 102] width 34 height 12
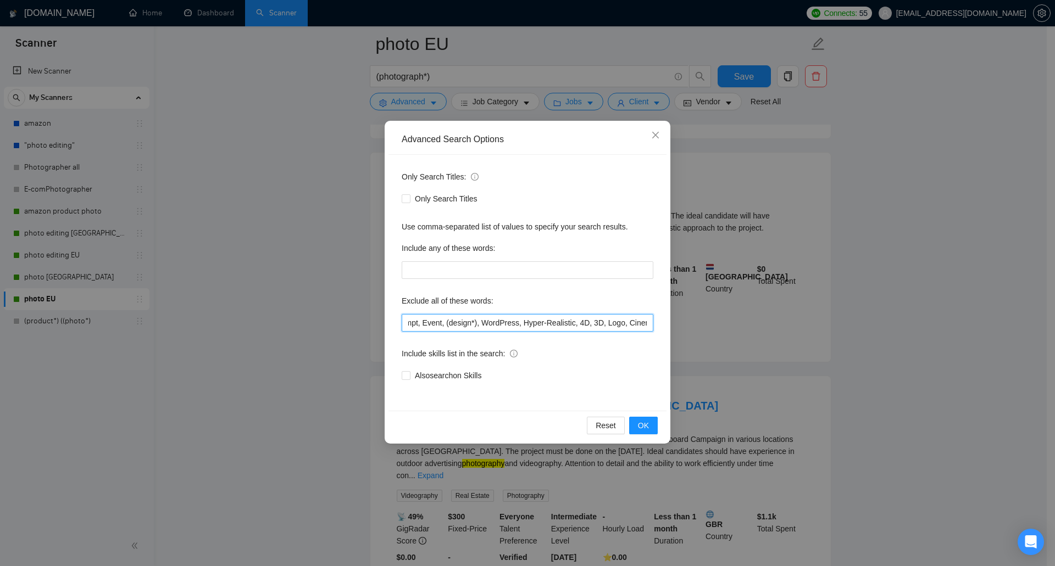
scroll to position [0, 277]
drag, startPoint x: 539, startPoint y: 323, endPoint x: 677, endPoint y: 326, distance: 137.9
click at [677, 326] on div "Advanced Search Options Only Search Titles: Only Search Titles Use comma-separa…" at bounding box center [527, 283] width 1055 height 566
click at [649, 325] on input "2D, SketchUp, Location, PHP, illustrator, Based, Support, Trip, party, Prompt, …" at bounding box center [528, 323] width 252 height 18
paste input "Local"
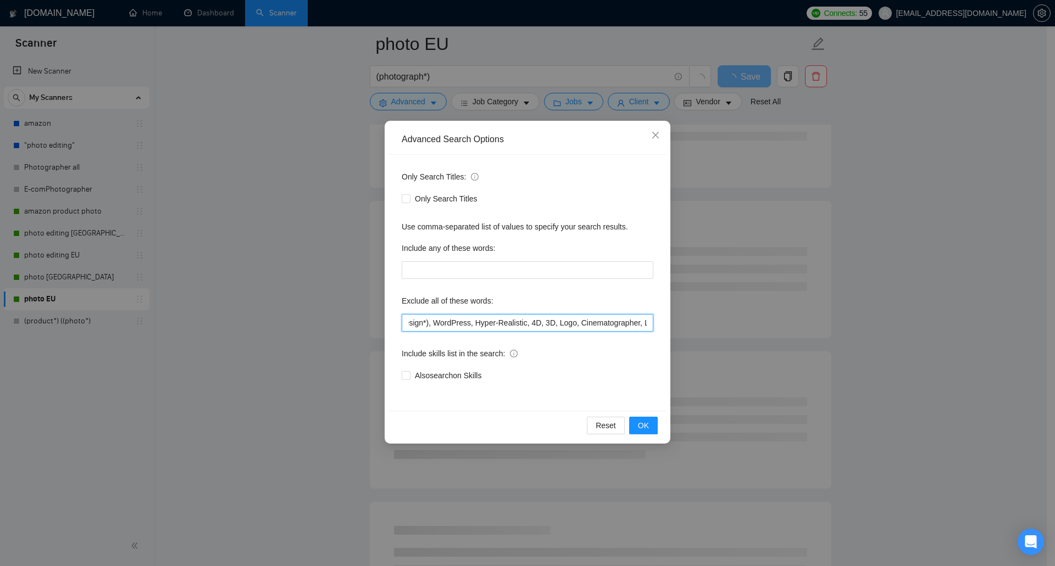
scroll to position [0, 300]
type input "2D, SketchUp, Location, PHP, illustrator, Based, Support, Trip, party, Prompt, …"
click at [468, 377] on span "Also search on Skills" at bounding box center [447, 376] width 75 height 12
click at [409, 377] on input "Also search on Skills" at bounding box center [406, 375] width 8 height 8
checkbox input "true"
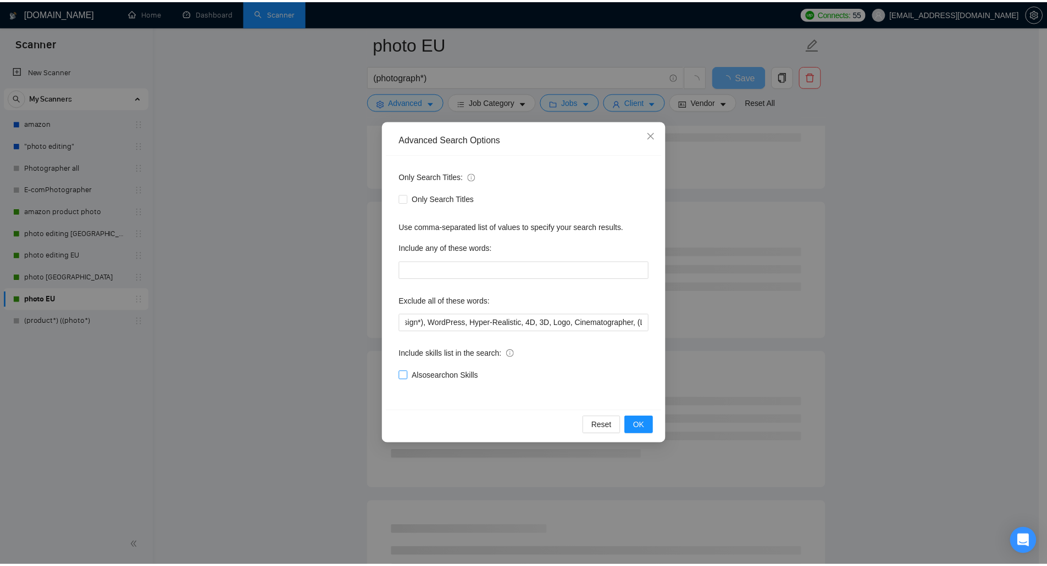
scroll to position [0, 0]
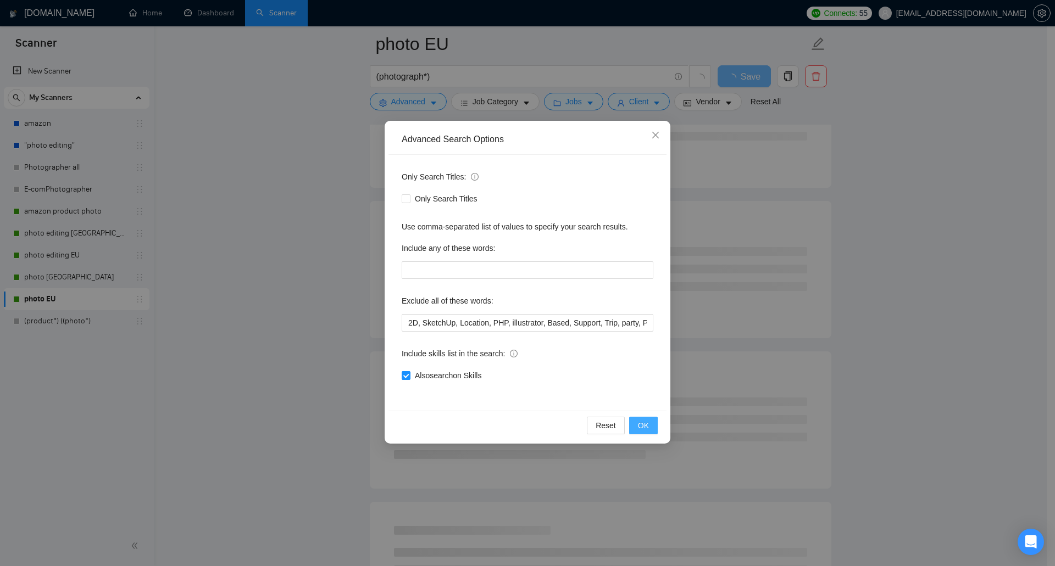
click at [643, 426] on span "OK" at bounding box center [643, 426] width 11 height 12
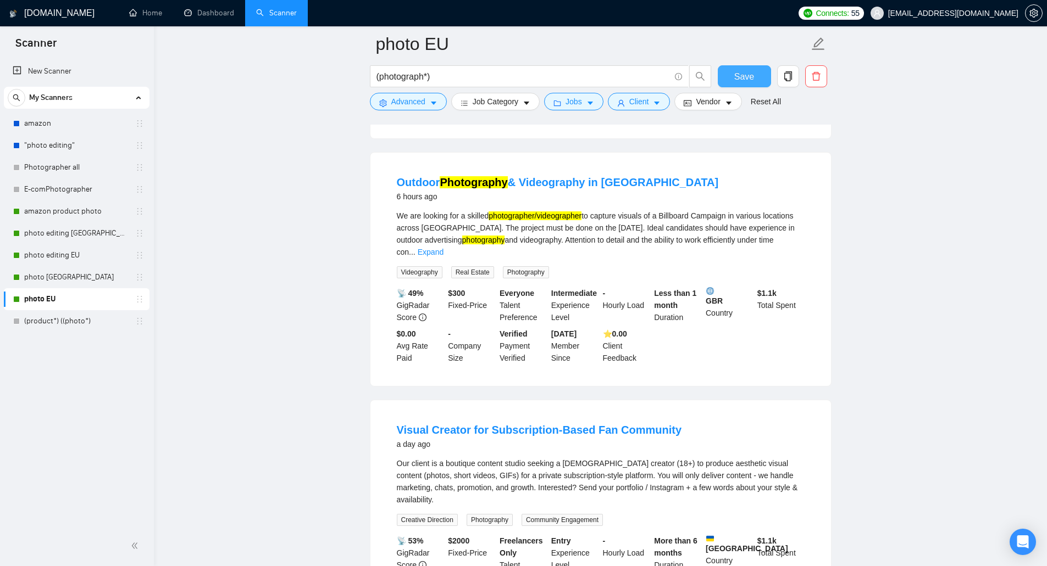
click at [748, 77] on span "Save" at bounding box center [744, 77] width 20 height 14
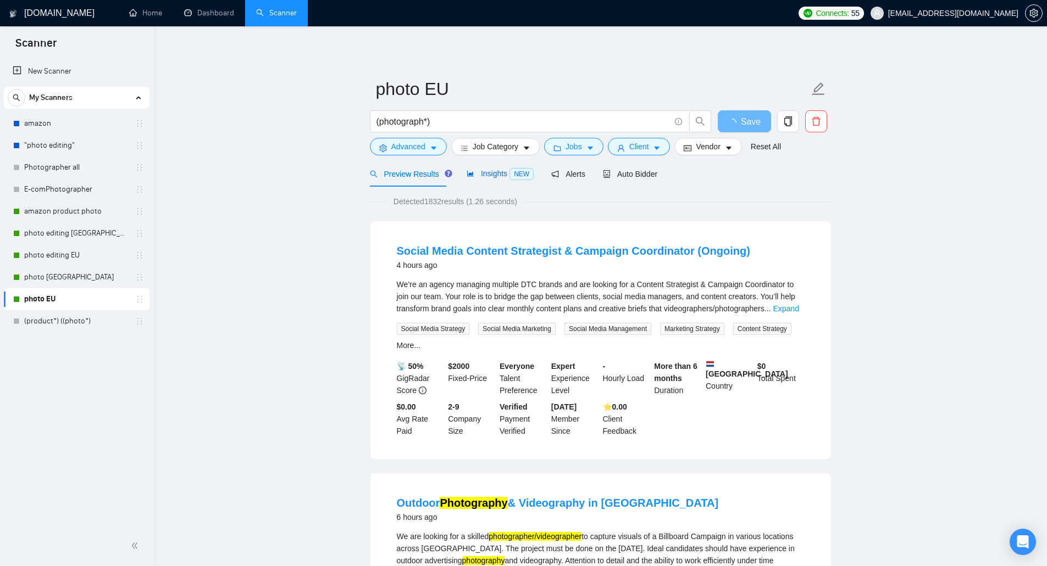
click at [491, 175] on span "Insights NEW" at bounding box center [499, 173] width 67 height 9
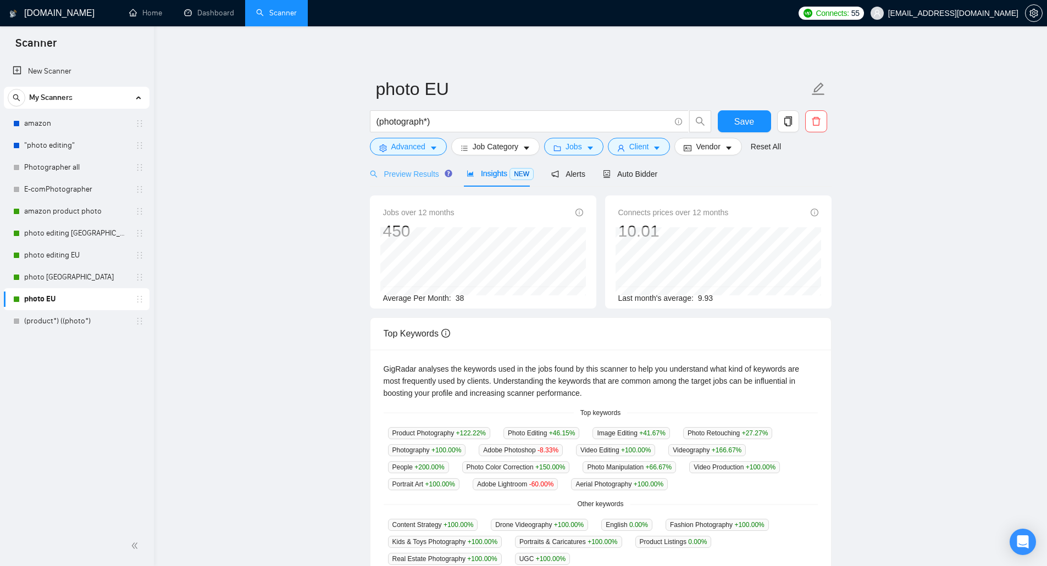
click at [424, 180] on div "Preview Results" at bounding box center [409, 174] width 79 height 26
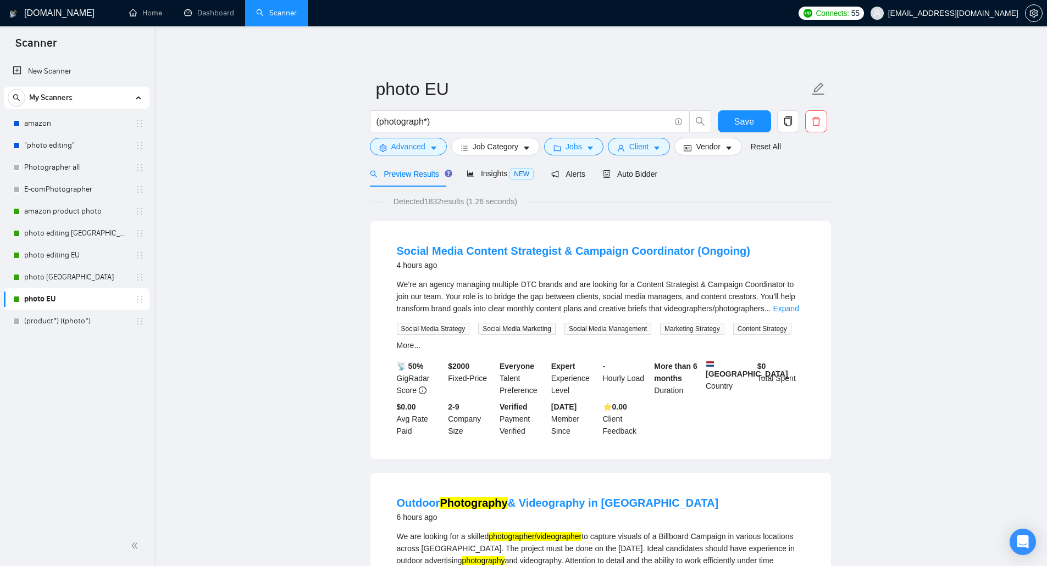
click at [848, 14] on span "Connects:" at bounding box center [831, 13] width 33 height 12
click at [204, 8] on link "Dashboard" at bounding box center [209, 12] width 50 height 9
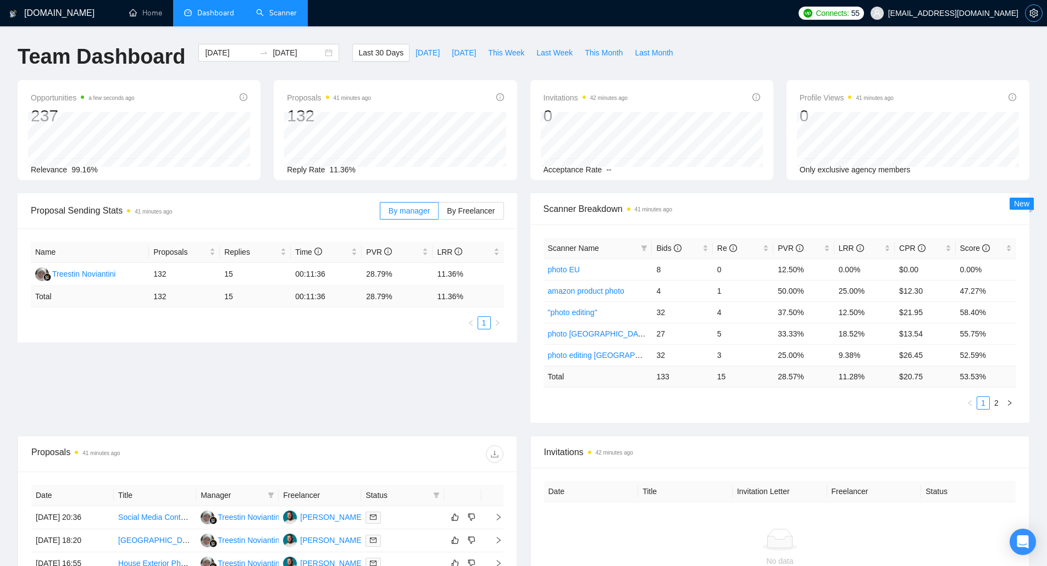
click at [1031, 14] on icon "setting" at bounding box center [1033, 13] width 9 height 9
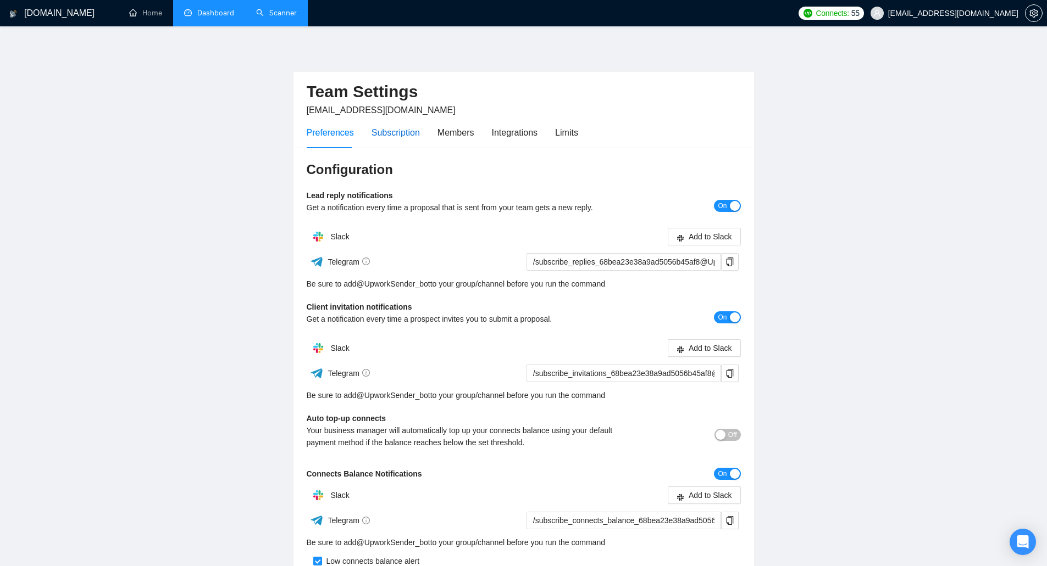
click at [393, 137] on div "Subscription" at bounding box center [395, 133] width 48 height 14
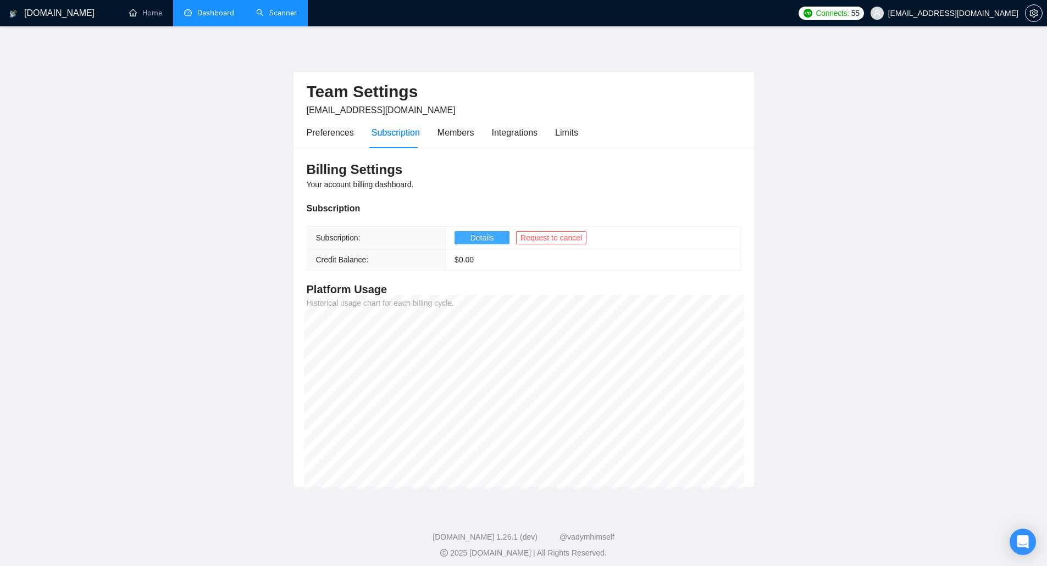
click at [478, 243] on span "Details" at bounding box center [482, 238] width 24 height 12
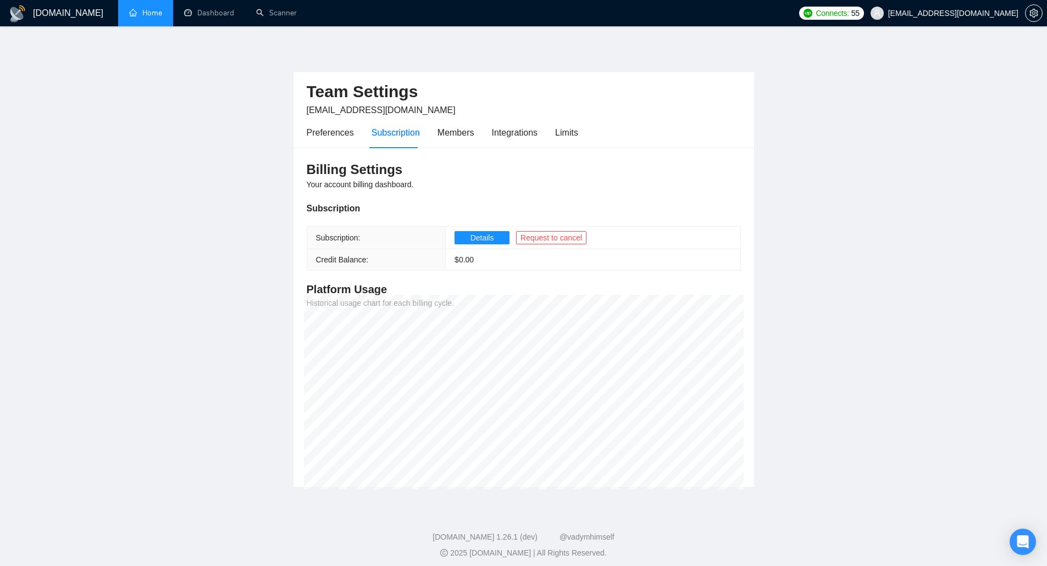
click at [151, 17] on link "Home" at bounding box center [145, 12] width 33 height 9
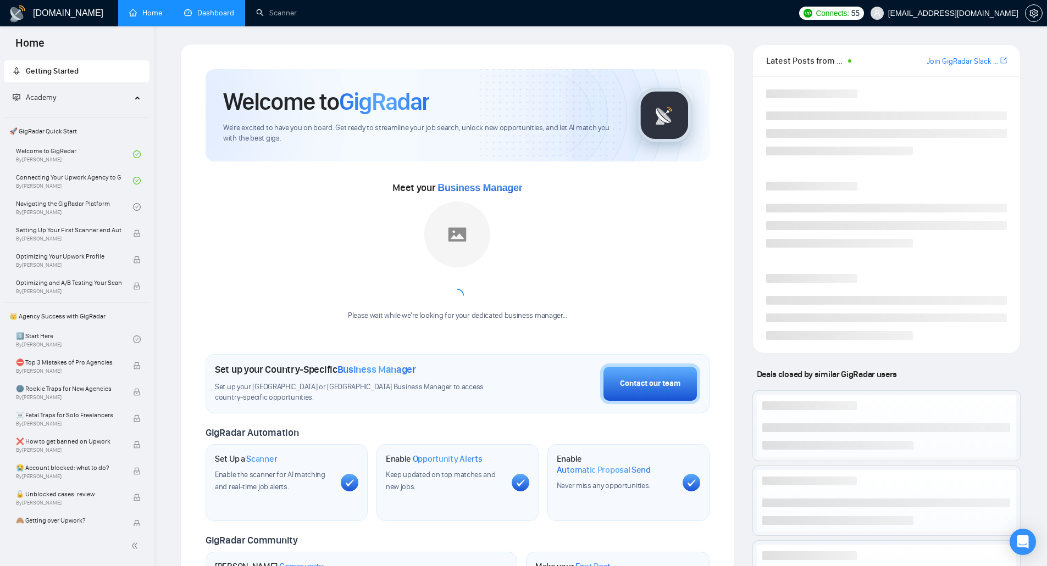
click at [204, 15] on link "Dashboard" at bounding box center [209, 12] width 50 height 9
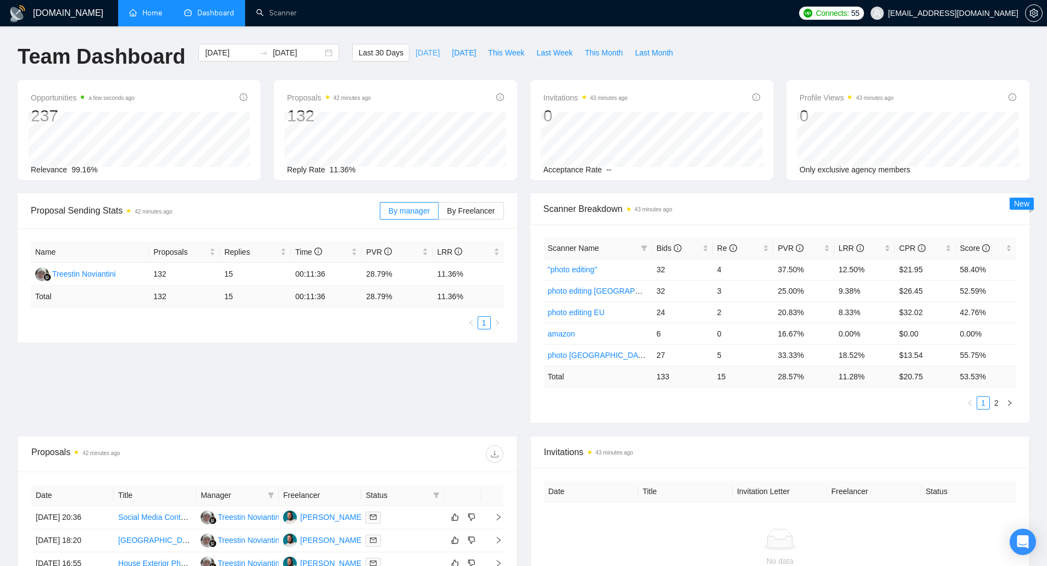
click at [415, 57] on span "[DATE]" at bounding box center [427, 53] width 24 height 12
click at [452, 55] on span "[DATE]" at bounding box center [464, 53] width 24 height 12
type input "2025-09-24"
click at [418, 49] on span "[DATE]" at bounding box center [427, 53] width 24 height 12
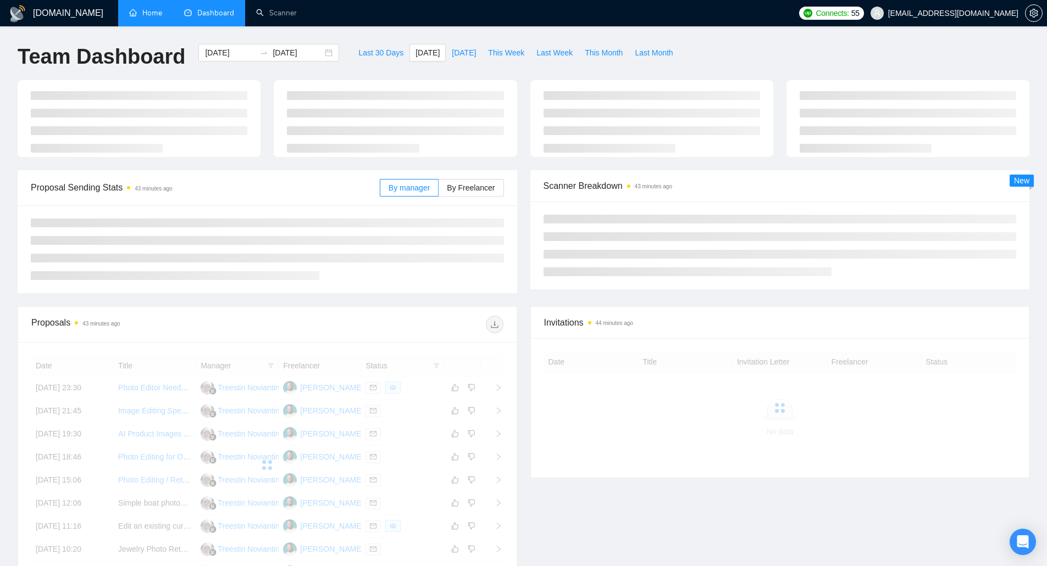
type input "[DATE]"
